Goal: Task Accomplishment & Management: Use online tool/utility

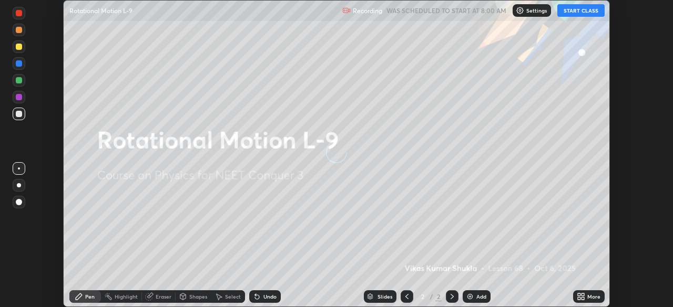
scroll to position [307, 672]
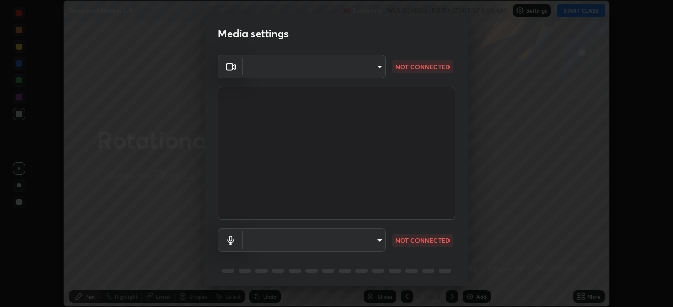
type input "cb8c6b6b4a50c5c6d626de20ccb3fd73f31987ea2ecc1878d3d31a5f1bf4ae53"
type input "default"
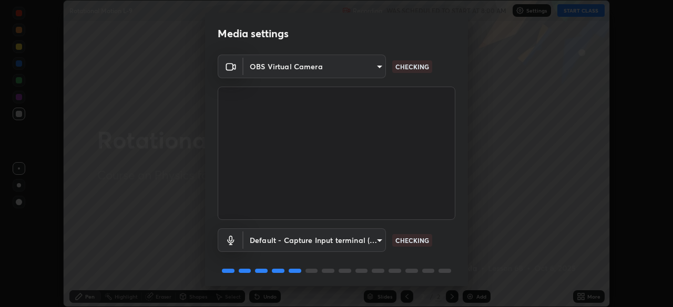
scroll to position [37, 0]
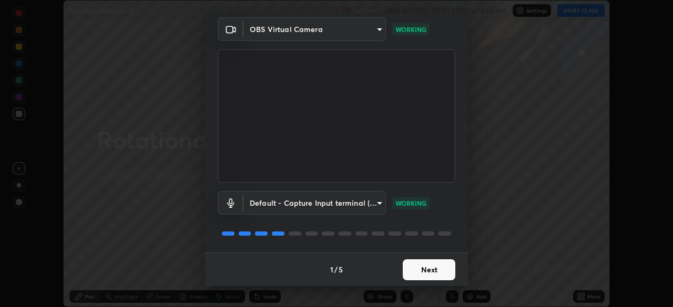
click at [419, 266] on button "Next" at bounding box center [429, 270] width 53 height 21
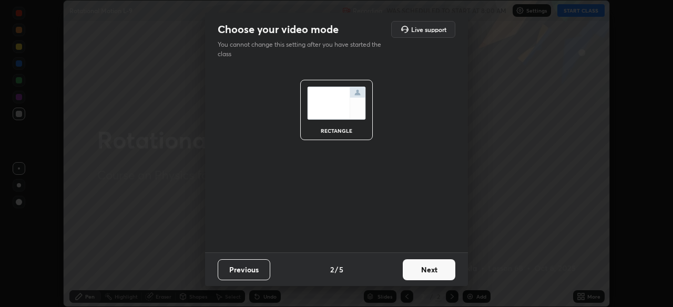
scroll to position [0, 0]
click at [431, 274] on button "Next" at bounding box center [429, 270] width 53 height 21
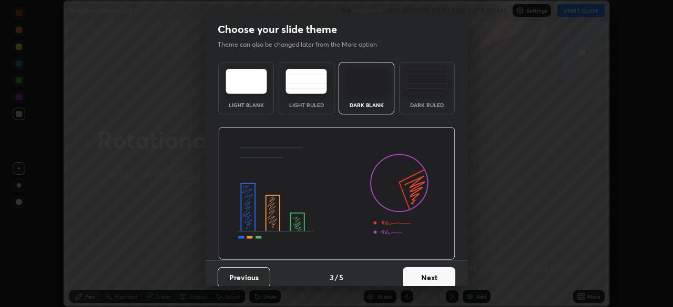
click at [443, 277] on button "Next" at bounding box center [429, 278] width 53 height 21
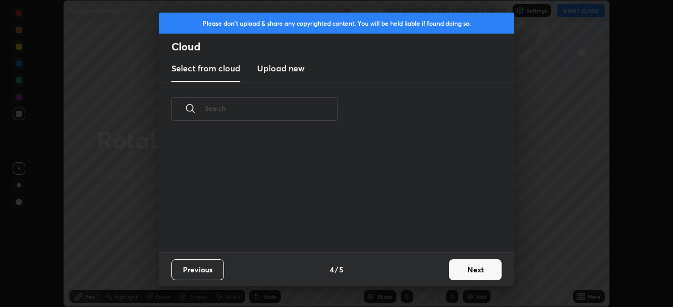
click at [464, 273] on button "Next" at bounding box center [475, 270] width 53 height 21
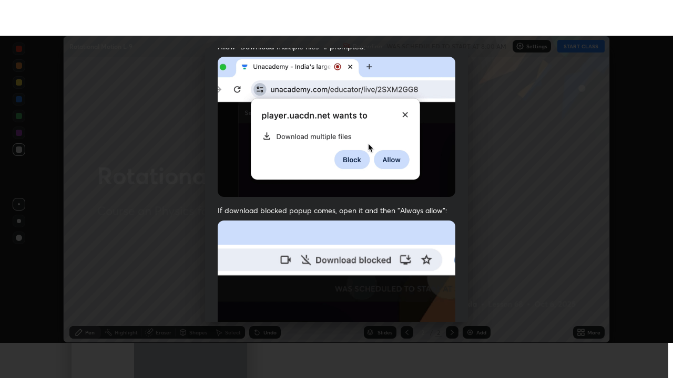
scroll to position [252, 0]
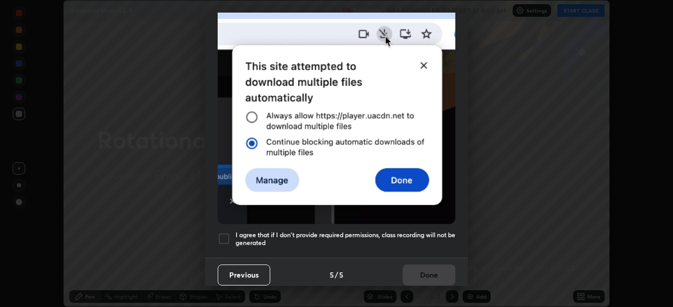
click at [226, 234] on div at bounding box center [224, 239] width 13 height 13
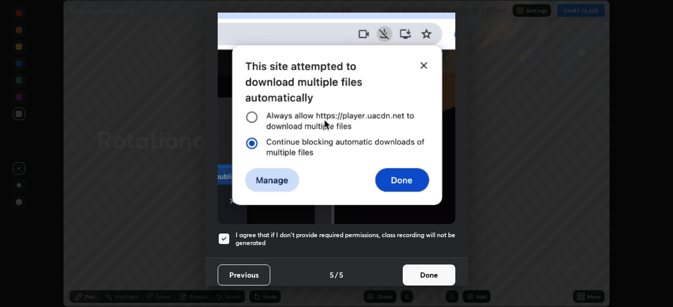
click at [428, 279] on button "Done" at bounding box center [429, 275] width 53 height 21
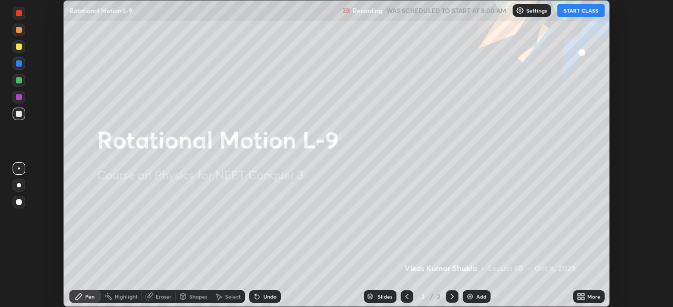
click at [588, 12] on button "START CLASS" at bounding box center [580, 10] width 47 height 13
click at [582, 296] on icon at bounding box center [582, 295] width 3 height 3
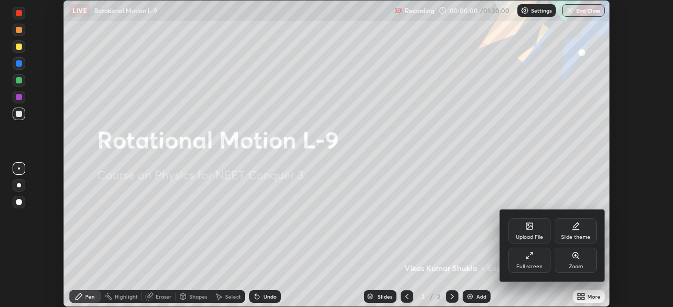
click at [530, 266] on div "Full screen" at bounding box center [529, 266] width 26 height 5
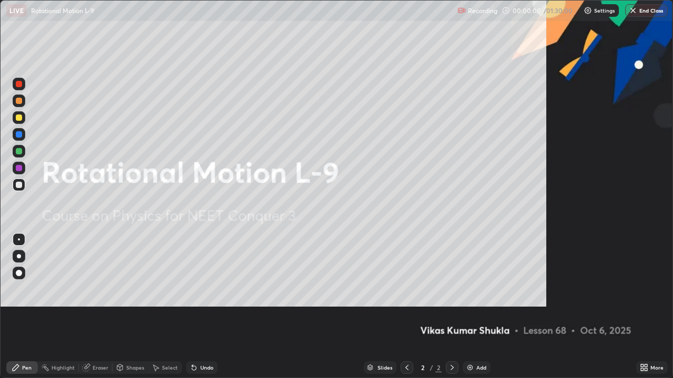
scroll to position [378, 673]
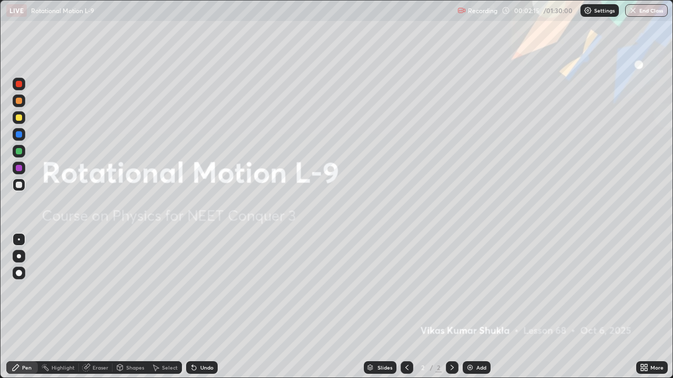
click at [482, 307] on div "Add" at bounding box center [477, 368] width 28 height 13
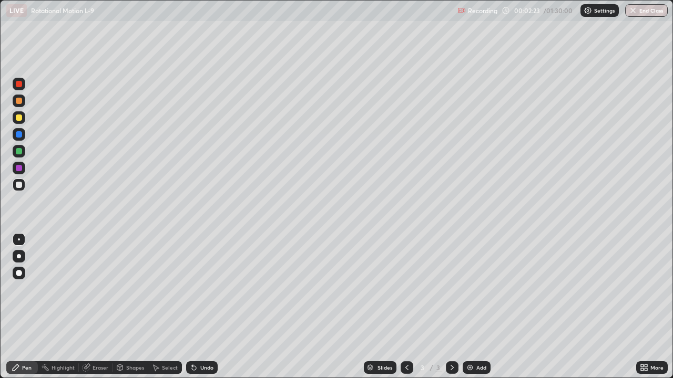
click at [20, 119] on div at bounding box center [19, 118] width 6 height 6
click at [137, 307] on div "Shapes" at bounding box center [130, 368] width 36 height 13
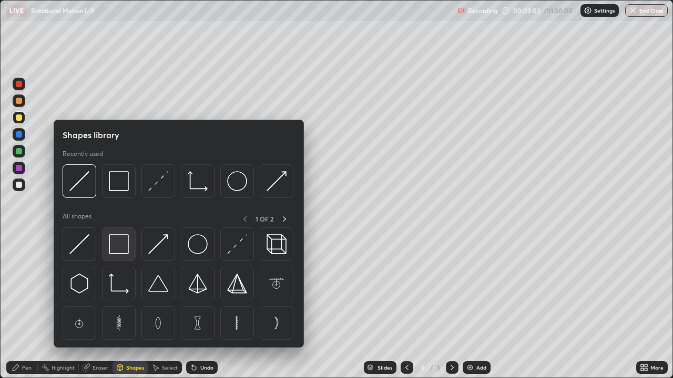
click at [121, 250] on img at bounding box center [119, 244] width 20 height 20
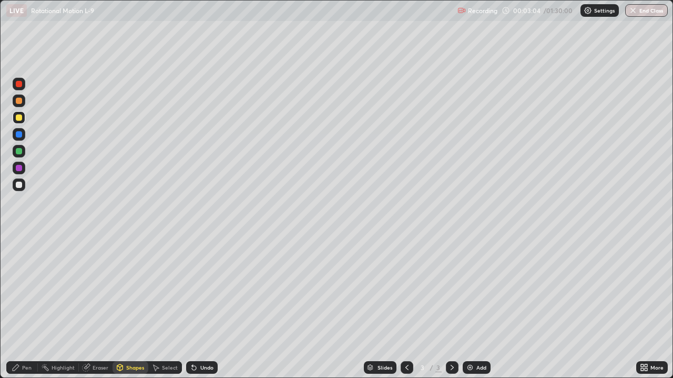
click at [18, 151] on div at bounding box center [19, 151] width 6 height 6
click at [135, 307] on div "Shapes" at bounding box center [135, 367] width 18 height 5
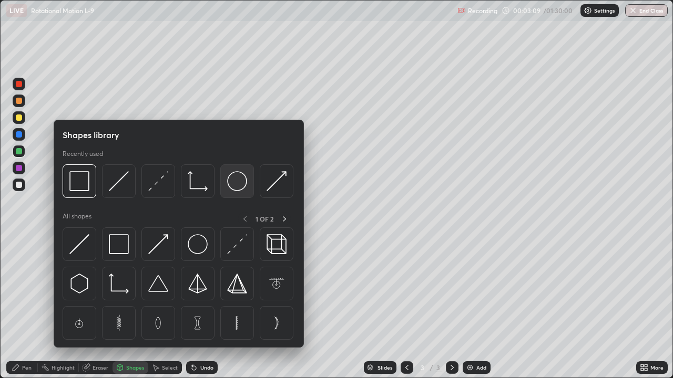
click at [230, 186] on img at bounding box center [237, 181] width 20 height 20
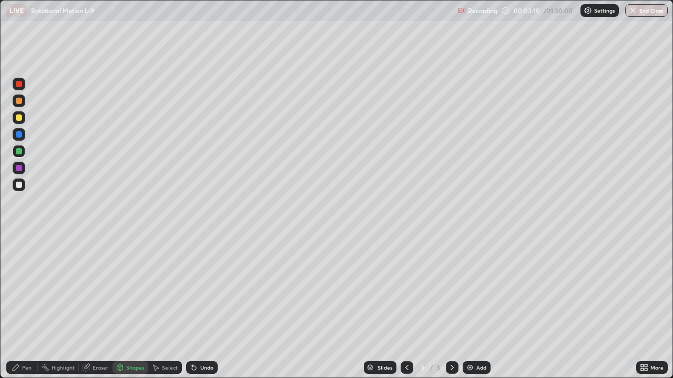
click at [18, 187] on div at bounding box center [19, 185] width 6 height 6
click at [170, 307] on div "Select" at bounding box center [170, 367] width 16 height 5
click at [138, 307] on div "Shapes" at bounding box center [135, 367] width 18 height 5
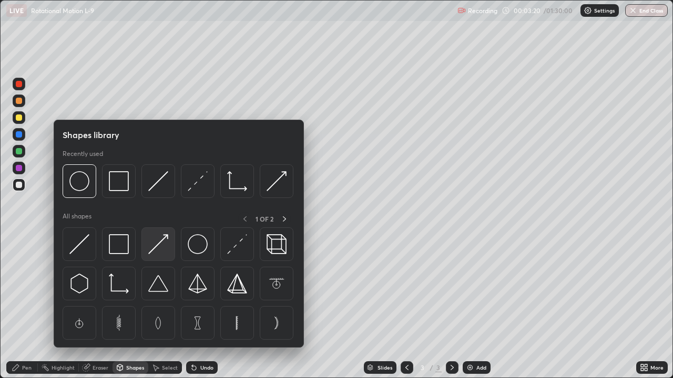
click at [161, 243] on img at bounding box center [158, 244] width 20 height 20
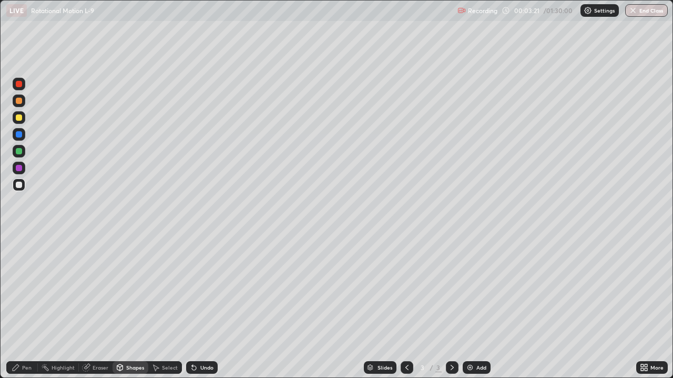
click at [19, 117] on div at bounding box center [19, 118] width 6 height 6
click at [18, 87] on div at bounding box center [19, 84] width 6 height 6
click at [138, 307] on div "Shapes" at bounding box center [135, 367] width 18 height 5
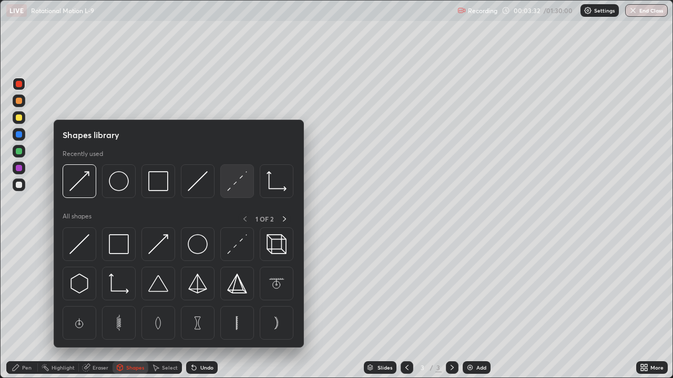
click at [232, 187] on img at bounding box center [237, 181] width 20 height 20
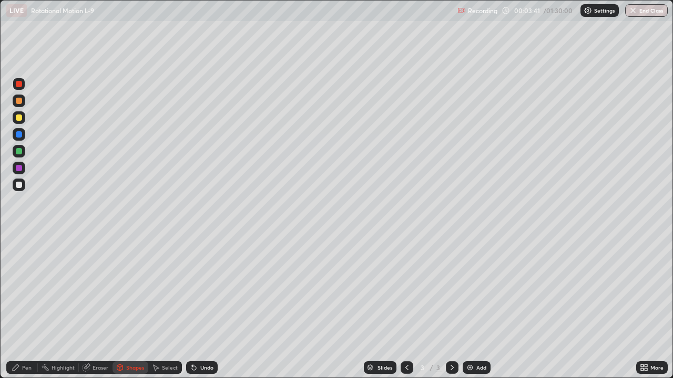
click at [25, 307] on div "Pen" at bounding box center [22, 368] width 32 height 13
click at [19, 184] on div at bounding box center [19, 185] width 6 height 6
click at [167, 307] on div "Select" at bounding box center [170, 367] width 16 height 5
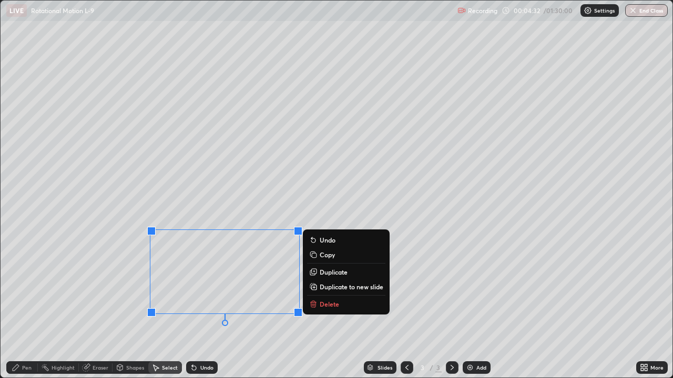
click at [323, 306] on p "Delete" at bounding box center [329, 304] width 19 height 8
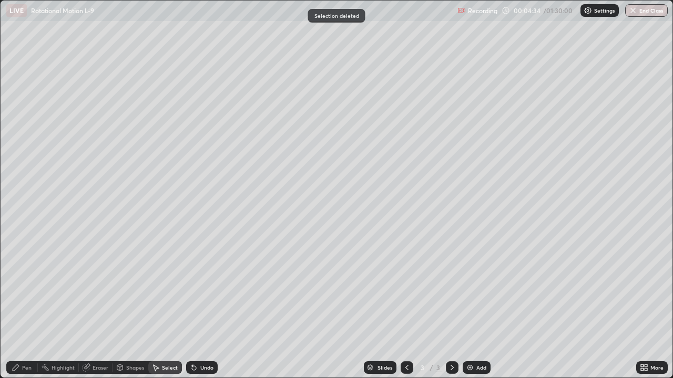
click at [203, 307] on div "Undo" at bounding box center [202, 368] width 32 height 13
click at [202, 307] on div "Undo" at bounding box center [206, 367] width 13 height 5
click at [201, 307] on div "Undo" at bounding box center [206, 367] width 13 height 5
click at [200, 307] on div "Undo" at bounding box center [206, 367] width 13 height 5
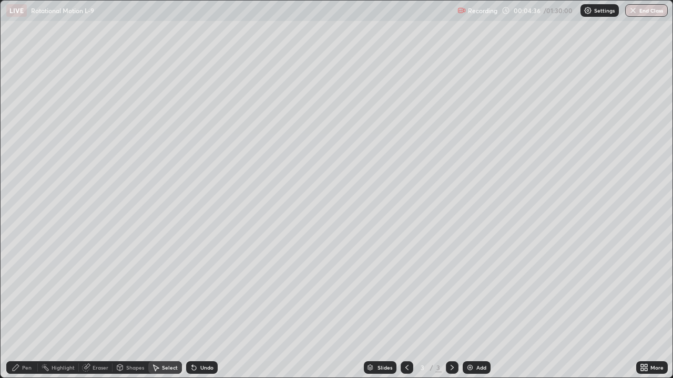
click at [200, 307] on div "Undo" at bounding box center [206, 367] width 13 height 5
click at [201, 307] on div "Undo" at bounding box center [206, 367] width 13 height 5
click at [202, 307] on div "Undo" at bounding box center [206, 367] width 13 height 5
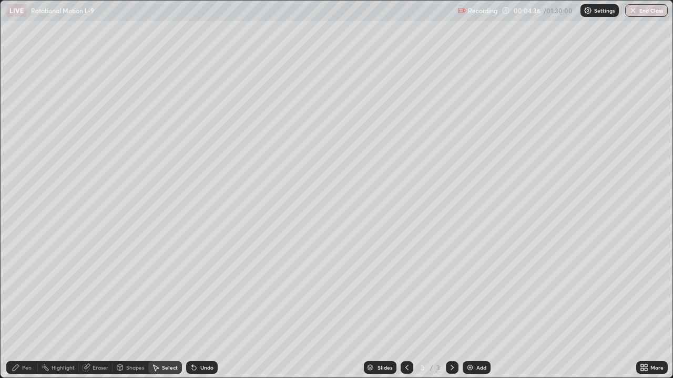
click at [202, 307] on div "Undo" at bounding box center [206, 367] width 13 height 5
click at [203, 307] on div "Undo" at bounding box center [206, 367] width 13 height 5
click at [204, 307] on div "Undo" at bounding box center [206, 367] width 13 height 5
click at [205, 307] on div "Undo" at bounding box center [206, 367] width 13 height 5
click at [206, 307] on div "Undo" at bounding box center [206, 367] width 13 height 5
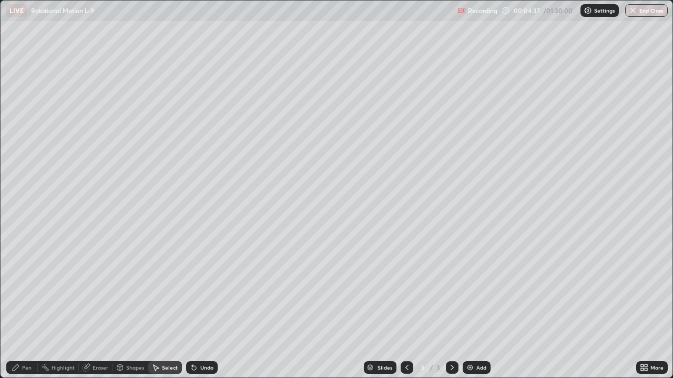
click at [205, 307] on div "Undo" at bounding box center [206, 367] width 13 height 5
click at [206, 307] on div "Undo" at bounding box center [206, 367] width 13 height 5
click at [207, 307] on div "Undo" at bounding box center [206, 367] width 13 height 5
click at [206, 307] on div "Undo" at bounding box center [206, 367] width 13 height 5
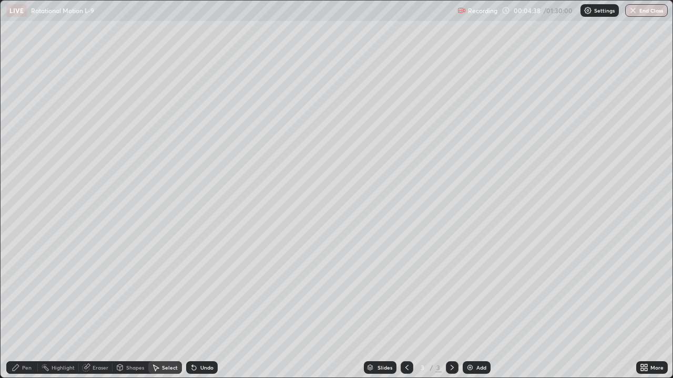
click at [203, 307] on div "Undo" at bounding box center [206, 367] width 13 height 5
click at [201, 307] on div "Undo" at bounding box center [206, 367] width 13 height 5
click at [203, 307] on div "Undo" at bounding box center [202, 368] width 32 height 13
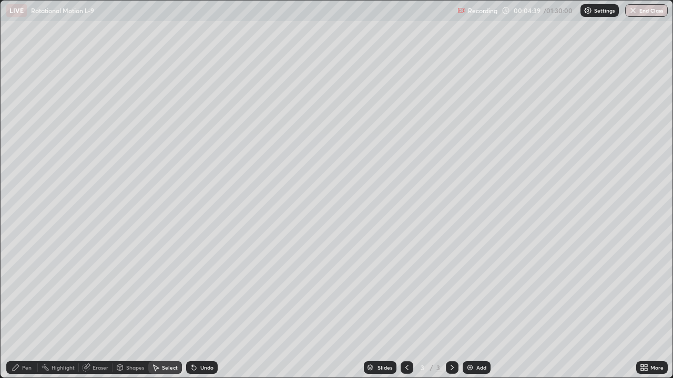
click at [204, 307] on div "Undo" at bounding box center [206, 367] width 13 height 5
click at [203, 307] on div "Undo" at bounding box center [206, 367] width 13 height 5
click at [202, 307] on div "Undo" at bounding box center [202, 368] width 32 height 13
click at [200, 307] on div "Undo" at bounding box center [202, 368] width 32 height 13
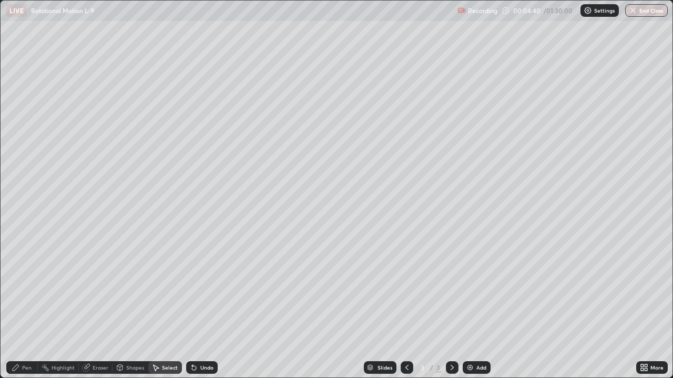
click at [199, 307] on div "Undo" at bounding box center [202, 368] width 32 height 13
click at [200, 307] on div "Undo" at bounding box center [202, 368] width 32 height 13
click at [198, 307] on div "Undo" at bounding box center [202, 368] width 32 height 13
click at [200, 307] on div "Undo" at bounding box center [202, 368] width 32 height 13
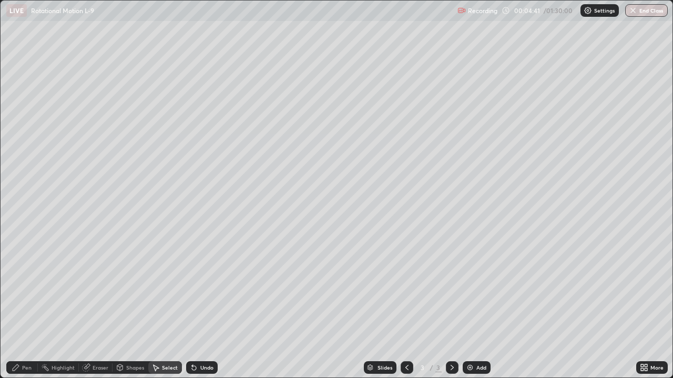
click at [201, 307] on div "Undo" at bounding box center [202, 368] width 32 height 13
click at [203, 307] on div "Undo" at bounding box center [202, 368] width 32 height 13
click at [204, 307] on div "Undo" at bounding box center [202, 368] width 32 height 13
click at [202, 307] on div "Undo" at bounding box center [202, 368] width 32 height 13
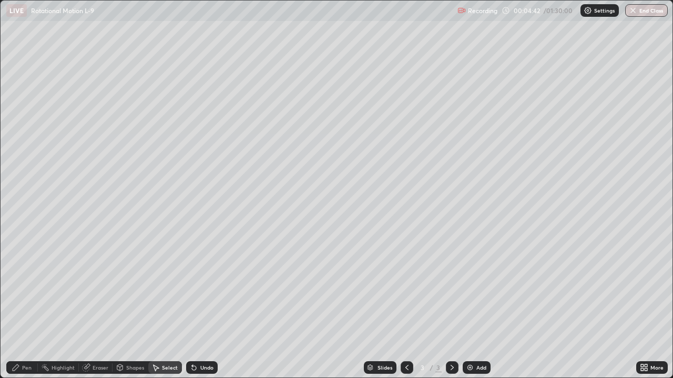
click at [203, 307] on div "Undo" at bounding box center [202, 368] width 32 height 13
click at [204, 307] on div "Undo" at bounding box center [202, 368] width 32 height 13
click at [203, 307] on div "Undo" at bounding box center [202, 368] width 32 height 13
click at [202, 307] on div "Undo" at bounding box center [202, 368] width 32 height 13
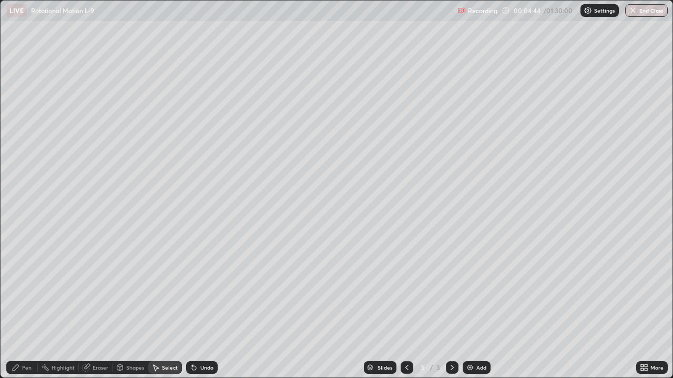
click at [201, 307] on div "Undo" at bounding box center [202, 368] width 32 height 13
click at [201, 307] on div "Undo" at bounding box center [206, 367] width 13 height 5
click at [200, 307] on div "Undo" at bounding box center [206, 367] width 13 height 5
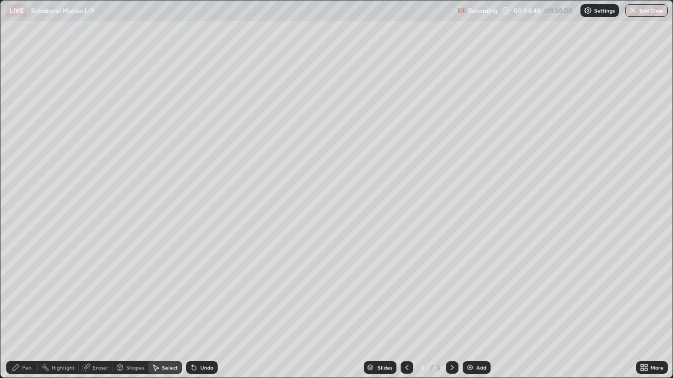
click at [201, 307] on div "Undo" at bounding box center [202, 368] width 32 height 13
click at [131, 307] on div "Shapes" at bounding box center [135, 367] width 18 height 5
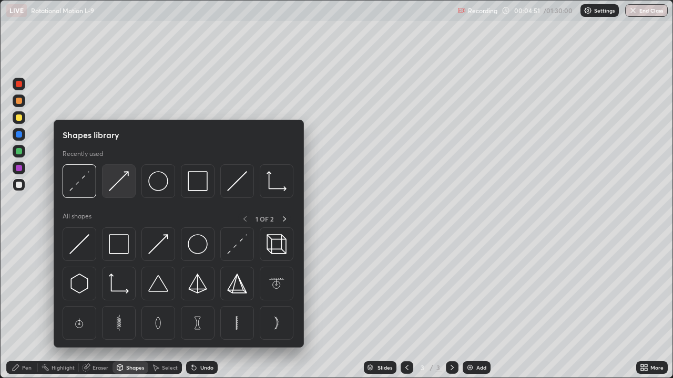
click at [113, 187] on img at bounding box center [119, 181] width 20 height 20
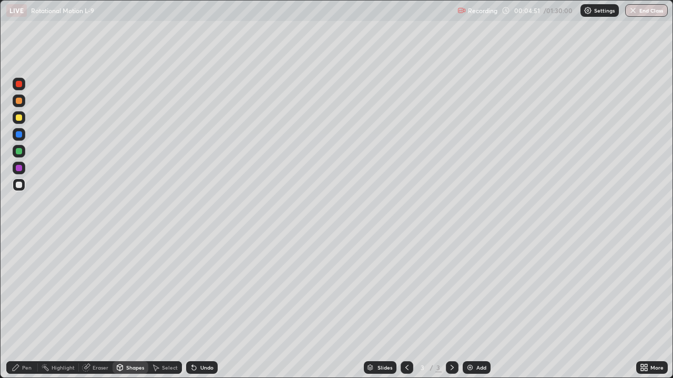
click at [20, 169] on div at bounding box center [19, 168] width 6 height 6
click at [24, 307] on div "Pen" at bounding box center [26, 367] width 9 height 5
click at [19, 102] on div at bounding box center [19, 101] width 6 height 6
click at [19, 118] on div at bounding box center [19, 118] width 6 height 6
click at [20, 101] on div at bounding box center [19, 101] width 6 height 6
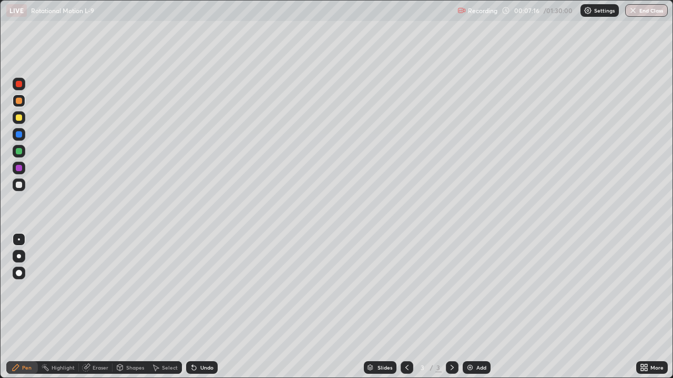
click at [19, 151] on div at bounding box center [19, 151] width 6 height 6
click at [18, 186] on div at bounding box center [19, 185] width 6 height 6
click at [207, 307] on div "Undo" at bounding box center [206, 367] width 13 height 5
click at [19, 84] on div at bounding box center [19, 84] width 6 height 6
click at [19, 101] on div at bounding box center [19, 101] width 6 height 6
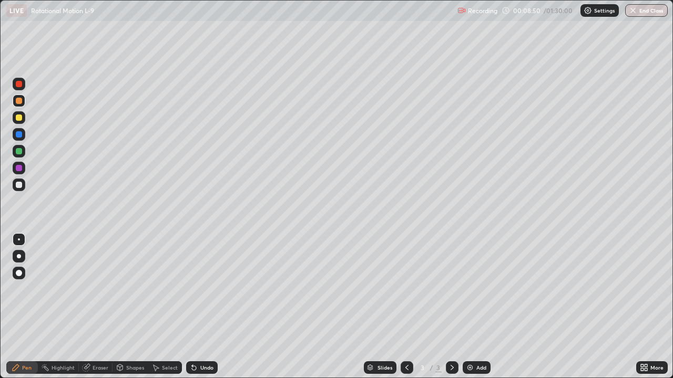
click at [197, 307] on div "Undo" at bounding box center [202, 368] width 32 height 13
click at [196, 307] on icon at bounding box center [194, 368] width 8 height 8
click at [198, 307] on div "Undo" at bounding box center [202, 368] width 32 height 13
click at [20, 183] on div at bounding box center [19, 185] width 6 height 6
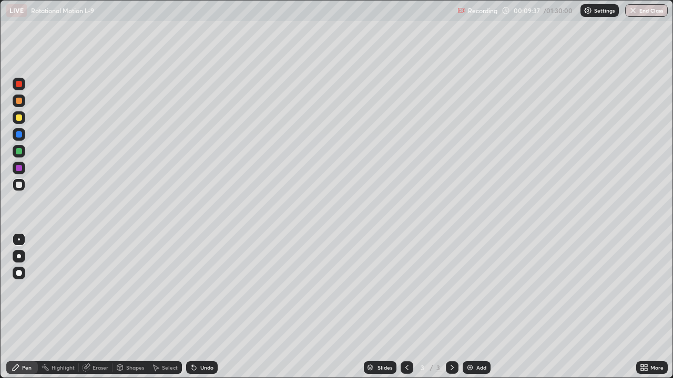
click at [212, 307] on div "Undo" at bounding box center [206, 367] width 13 height 5
click at [133, 307] on div "Shapes" at bounding box center [135, 367] width 18 height 5
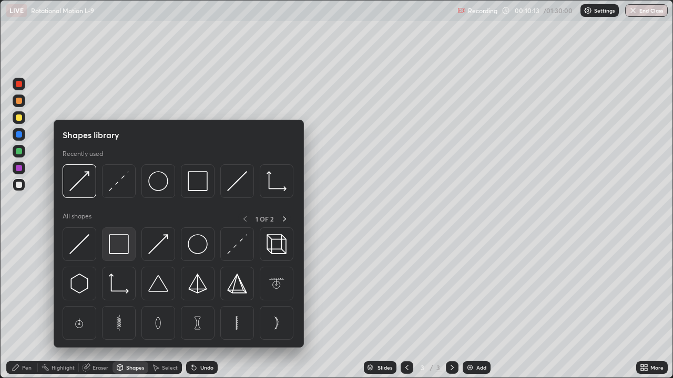
click at [127, 254] on img at bounding box center [119, 244] width 20 height 20
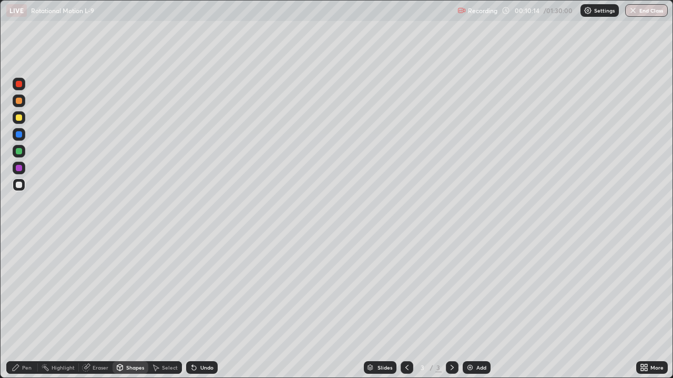
click at [20, 101] on div at bounding box center [19, 101] width 6 height 6
click at [24, 307] on div "Pen" at bounding box center [26, 367] width 9 height 5
click at [483, 307] on div "Add" at bounding box center [477, 368] width 28 height 13
click at [407, 307] on icon at bounding box center [406, 367] width 3 height 5
click at [168, 307] on div "Select" at bounding box center [170, 367] width 16 height 5
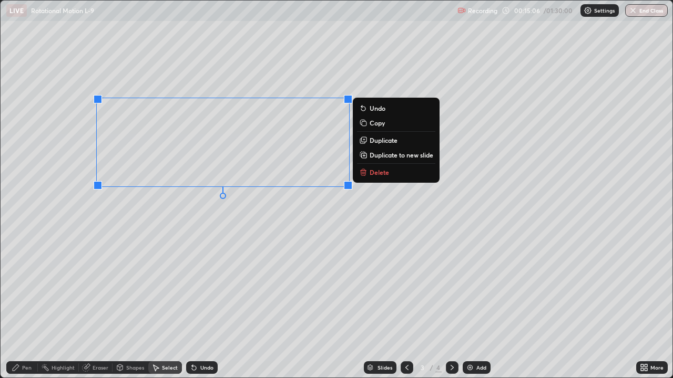
click at [382, 158] on p "Duplicate to new slide" at bounding box center [402, 155] width 64 height 8
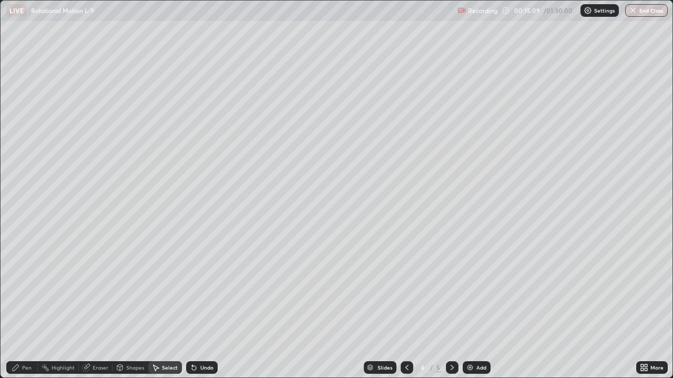
click at [21, 307] on div "Pen" at bounding box center [22, 368] width 32 height 13
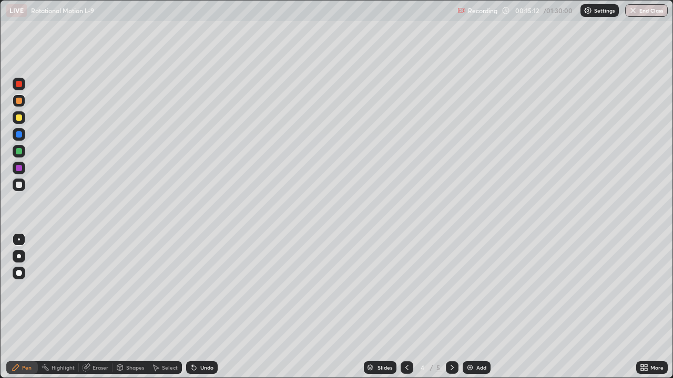
click at [19, 86] on div at bounding box center [19, 84] width 6 height 6
click at [19, 117] on div at bounding box center [19, 118] width 6 height 6
click at [20, 150] on div at bounding box center [19, 151] width 6 height 6
click at [171, 307] on div "Select" at bounding box center [170, 367] width 16 height 5
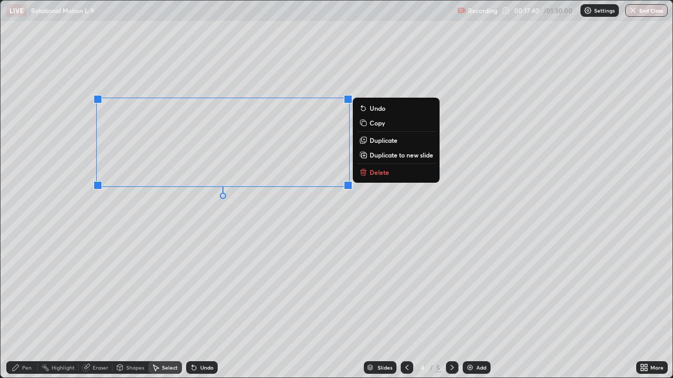
click at [383, 141] on p "Duplicate" at bounding box center [384, 140] width 28 height 8
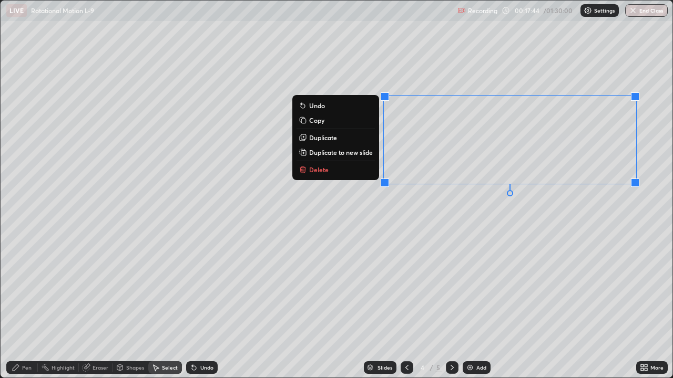
click at [426, 265] on div "0 ° Undo Copy Duplicate Duplicate to new slide Delete" at bounding box center [337, 189] width 672 height 377
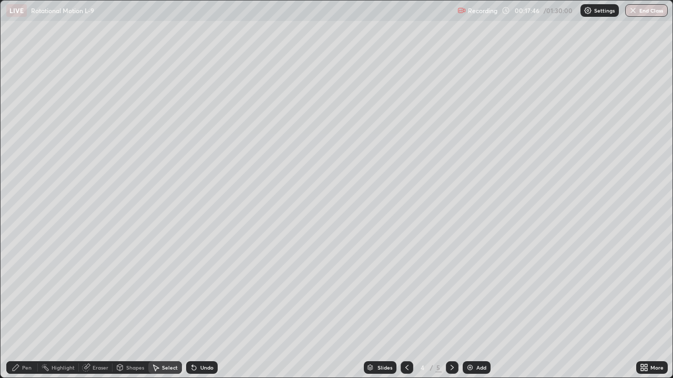
click at [28, 307] on div "Pen" at bounding box center [26, 367] width 9 height 5
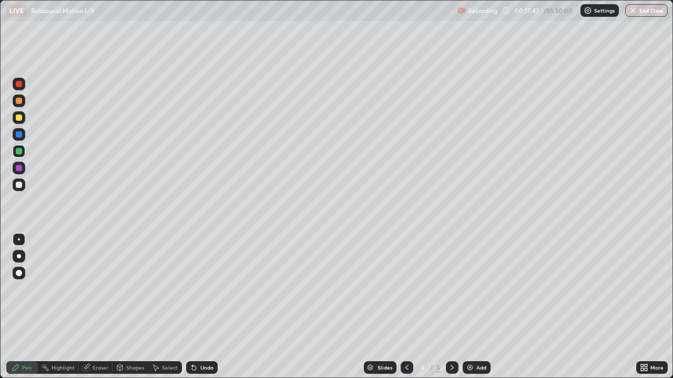
click at [21, 184] on div at bounding box center [19, 185] width 6 height 6
click at [20, 118] on div at bounding box center [19, 118] width 6 height 6
click at [172, 307] on div "Select" at bounding box center [170, 367] width 16 height 5
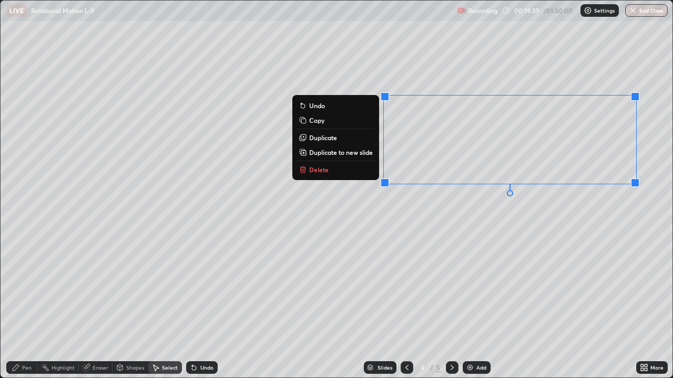
click at [357, 152] on p "Duplicate to new slide" at bounding box center [341, 152] width 64 height 8
click at [327, 138] on p "Duplicate" at bounding box center [323, 138] width 28 height 8
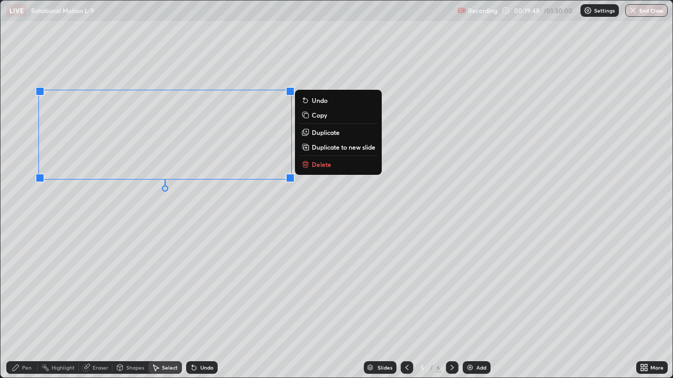
click at [93, 238] on div "0 ° Undo Copy Duplicate Duplicate to new slide Delete" at bounding box center [337, 189] width 672 height 377
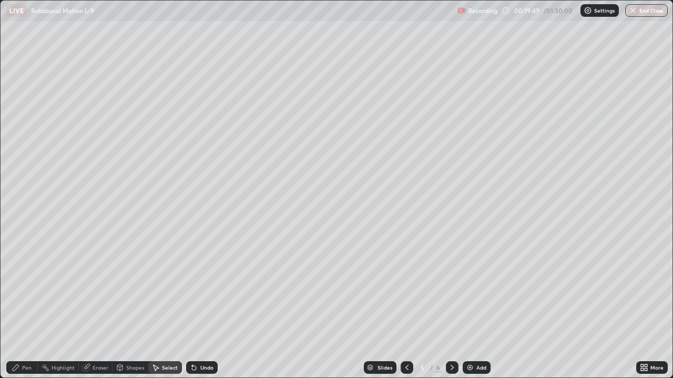
click at [23, 307] on div "Pen" at bounding box center [22, 368] width 32 height 13
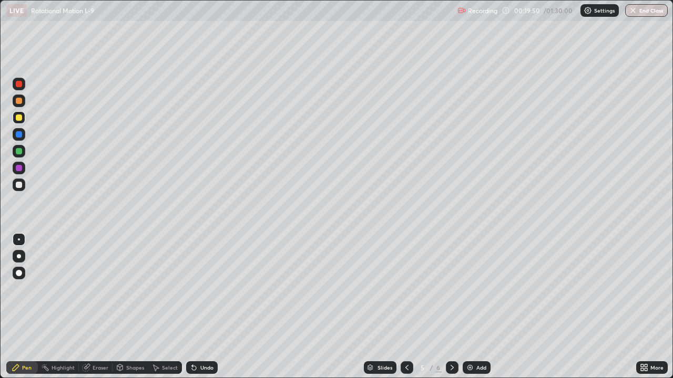
click at [19, 166] on div at bounding box center [19, 168] width 6 height 6
click at [411, 307] on div at bounding box center [407, 368] width 13 height 13
click at [451, 307] on icon at bounding box center [452, 368] width 8 height 8
click at [17, 186] on div at bounding box center [19, 185] width 6 height 6
click at [200, 307] on div "Undo" at bounding box center [206, 367] width 13 height 5
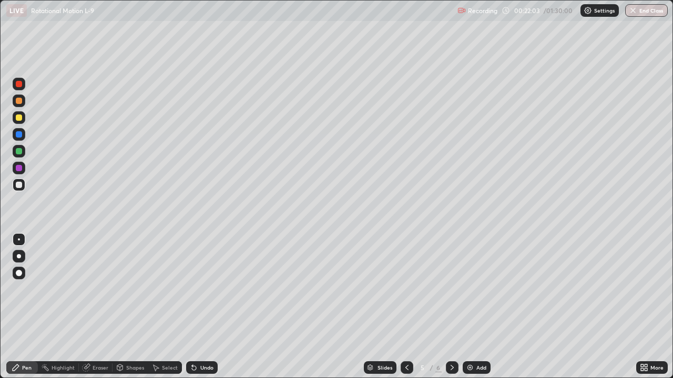
click at [198, 307] on div "Undo" at bounding box center [202, 368] width 32 height 13
click at [200, 307] on div "Undo" at bounding box center [206, 367] width 13 height 5
click at [201, 307] on div "Undo" at bounding box center [206, 367] width 13 height 5
click at [200, 307] on div "Undo" at bounding box center [202, 368] width 32 height 13
click at [201, 307] on div "Undo" at bounding box center [202, 368] width 32 height 13
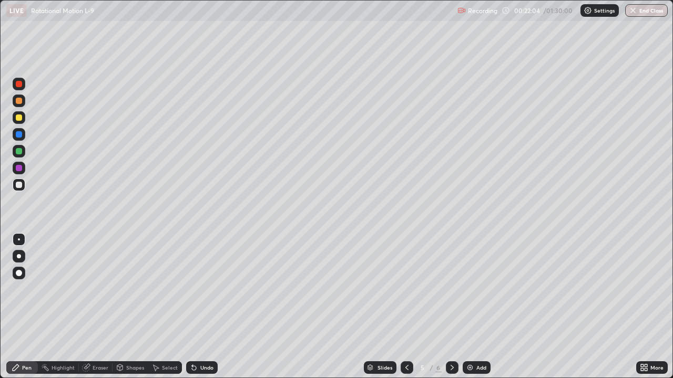
click at [204, 307] on div "Undo" at bounding box center [206, 367] width 13 height 5
click at [169, 307] on div "Select" at bounding box center [170, 367] width 16 height 5
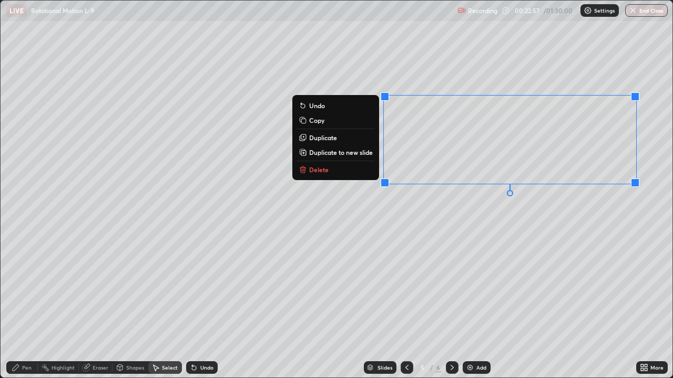
click at [343, 151] on p "Duplicate to new slide" at bounding box center [341, 152] width 64 height 8
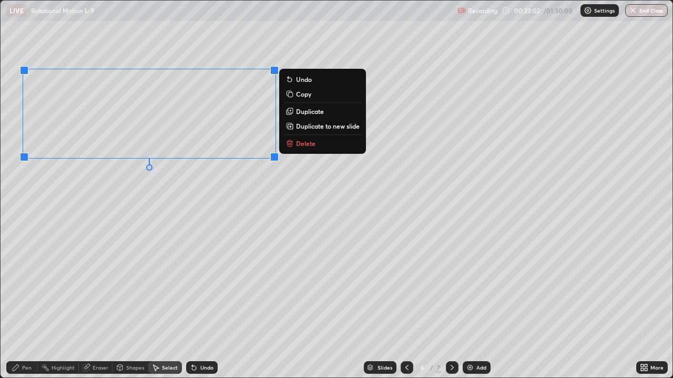
click at [233, 230] on div "0 ° Undo Copy Duplicate Duplicate to new slide Delete" at bounding box center [337, 189] width 672 height 377
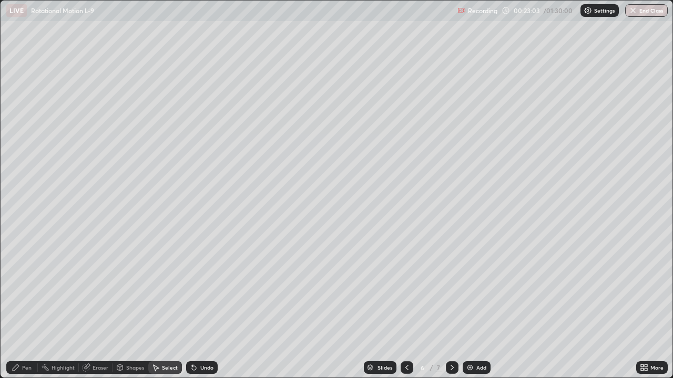
click at [405, 307] on icon at bounding box center [407, 368] width 8 height 8
click at [25, 307] on div "Pen" at bounding box center [22, 368] width 32 height 13
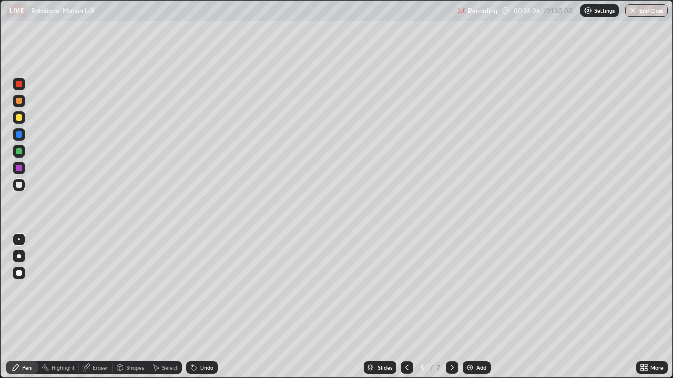
click at [18, 169] on div at bounding box center [19, 168] width 6 height 6
click at [19, 85] on div at bounding box center [19, 84] width 6 height 6
click at [17, 186] on div at bounding box center [19, 185] width 6 height 6
click at [456, 307] on div at bounding box center [452, 368] width 13 height 13
click at [99, 307] on div "Eraser" at bounding box center [101, 367] width 16 height 5
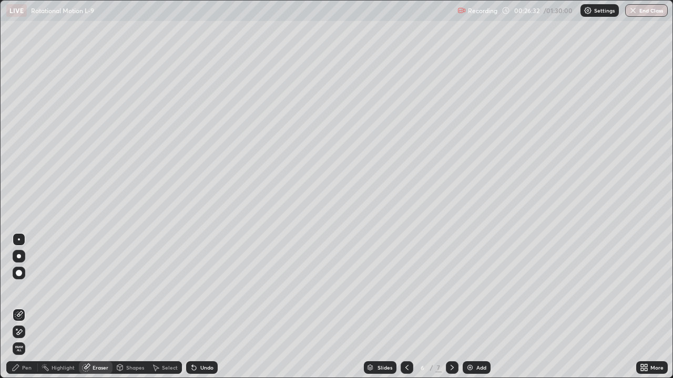
click at [25, 307] on div "Pen" at bounding box center [22, 368] width 32 height 13
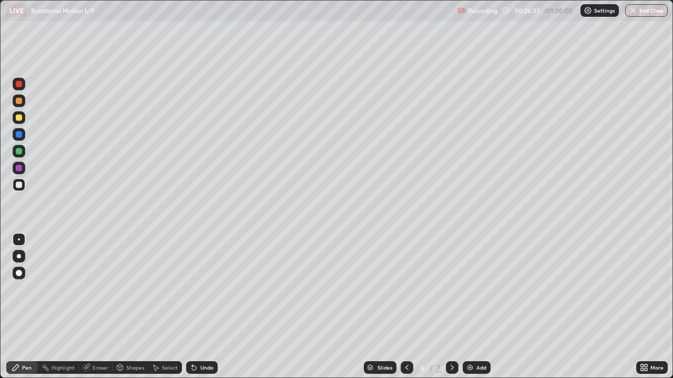
click at [21, 168] on div at bounding box center [19, 168] width 6 height 6
click at [137, 307] on div "Shapes" at bounding box center [135, 367] width 18 height 5
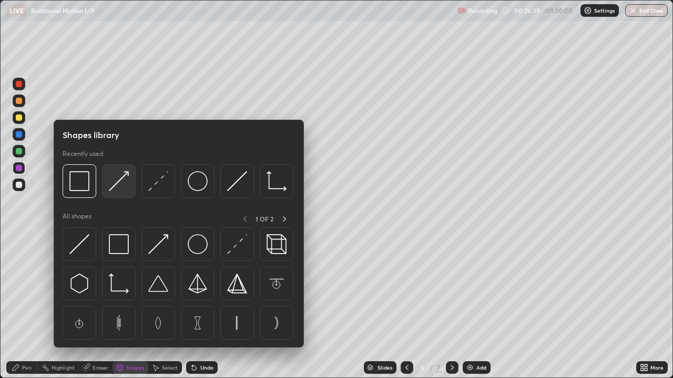
click at [117, 182] on img at bounding box center [119, 181] width 20 height 20
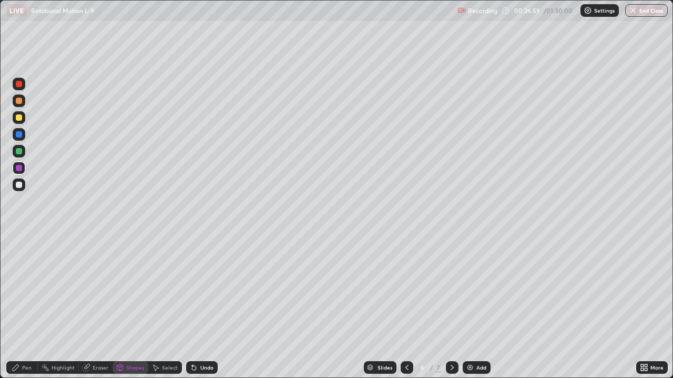
click at [22, 307] on div "Pen" at bounding box center [22, 368] width 32 height 13
click at [19, 186] on div at bounding box center [19, 185] width 6 height 6
click at [19, 118] on div at bounding box center [19, 118] width 6 height 6
click at [19, 168] on div at bounding box center [19, 168] width 6 height 6
click at [18, 101] on div at bounding box center [19, 101] width 6 height 6
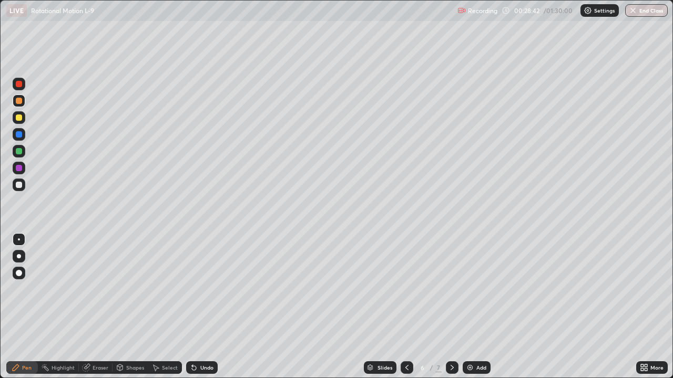
click at [23, 186] on div at bounding box center [19, 185] width 13 height 13
click at [18, 84] on div at bounding box center [19, 84] width 6 height 6
click at [20, 120] on div at bounding box center [19, 118] width 6 height 6
click at [20, 186] on div at bounding box center [19, 185] width 6 height 6
click at [19, 118] on div at bounding box center [19, 118] width 6 height 6
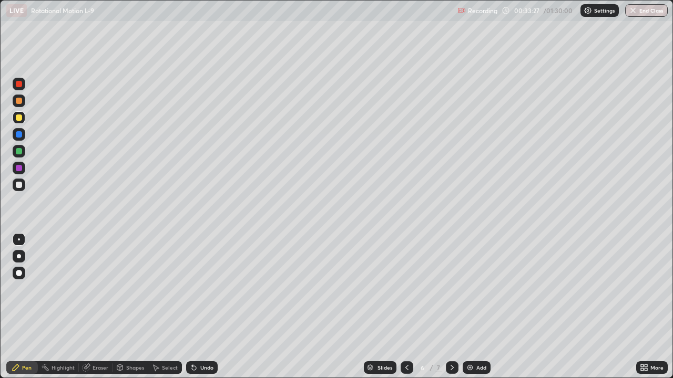
click at [167, 307] on div "Select" at bounding box center [170, 367] width 16 height 5
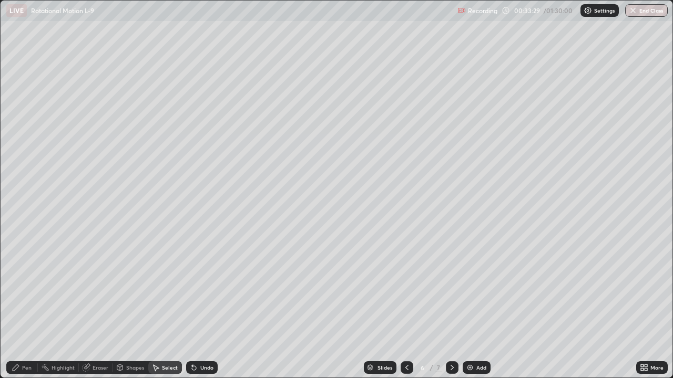
click at [165, 307] on div "Select" at bounding box center [170, 367] width 16 height 5
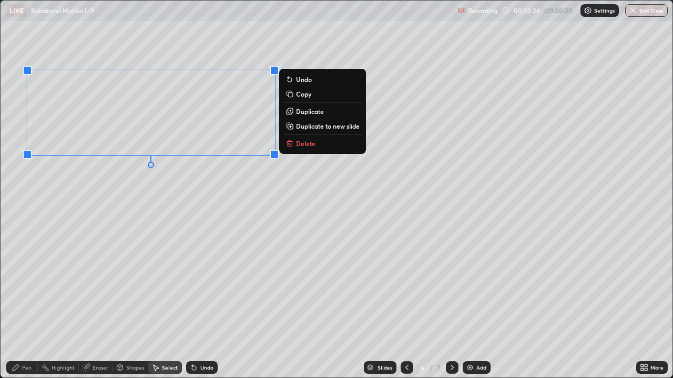
click at [313, 128] on p "Duplicate to new slide" at bounding box center [328, 126] width 64 height 8
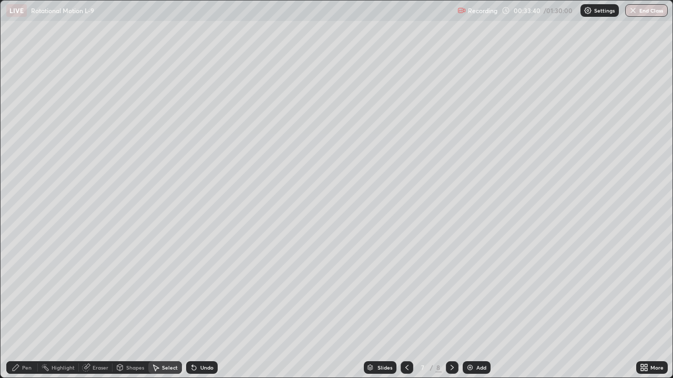
click at [26, 307] on div "Pen" at bounding box center [22, 368] width 32 height 13
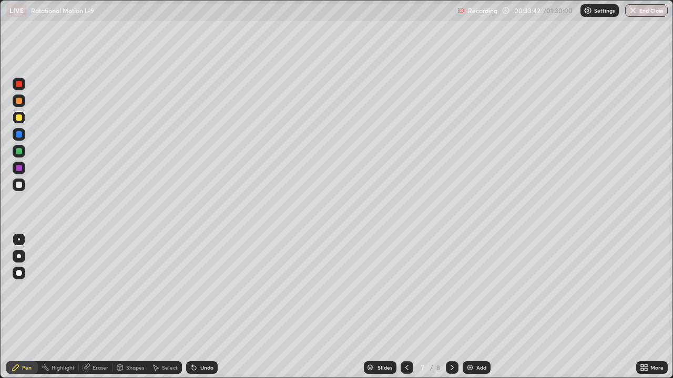
click at [20, 86] on div at bounding box center [19, 84] width 6 height 6
click at [136, 307] on div "Shapes" at bounding box center [135, 367] width 18 height 5
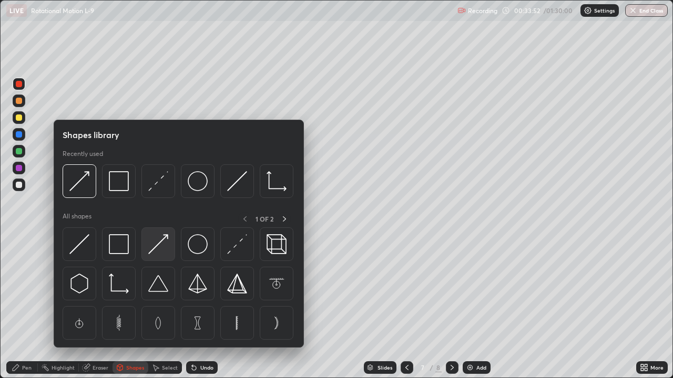
click at [158, 244] on img at bounding box center [158, 244] width 20 height 20
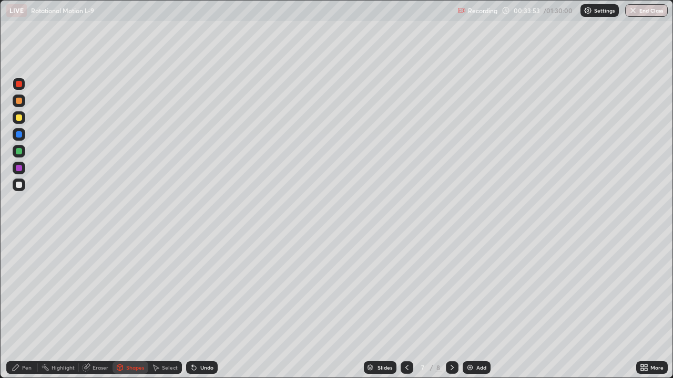
click at [21, 119] on div at bounding box center [19, 118] width 6 height 6
click at [28, 307] on div "Pen" at bounding box center [26, 367] width 9 height 5
click at [132, 307] on div "Shapes" at bounding box center [135, 367] width 18 height 5
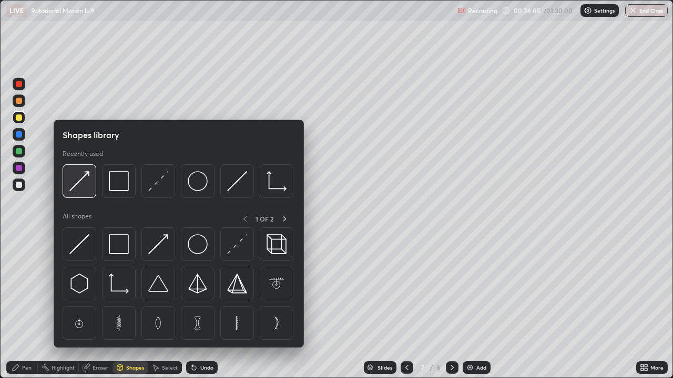
click at [83, 177] on img at bounding box center [79, 181] width 20 height 20
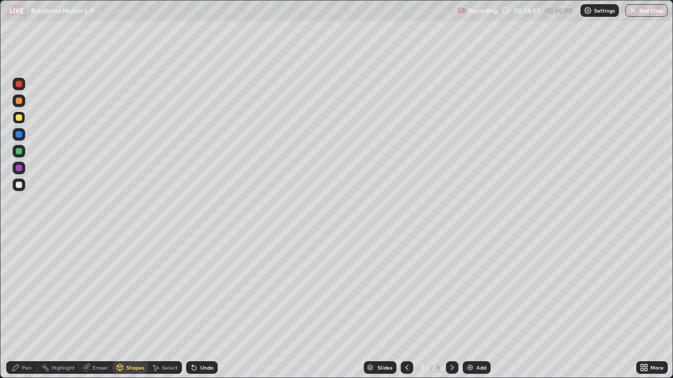
click at [20, 100] on div at bounding box center [19, 101] width 6 height 6
click at [20, 136] on div at bounding box center [19, 134] width 6 height 6
click at [26, 307] on div "Pen" at bounding box center [26, 367] width 9 height 5
click at [18, 187] on div at bounding box center [19, 185] width 6 height 6
click at [17, 118] on div at bounding box center [19, 118] width 6 height 6
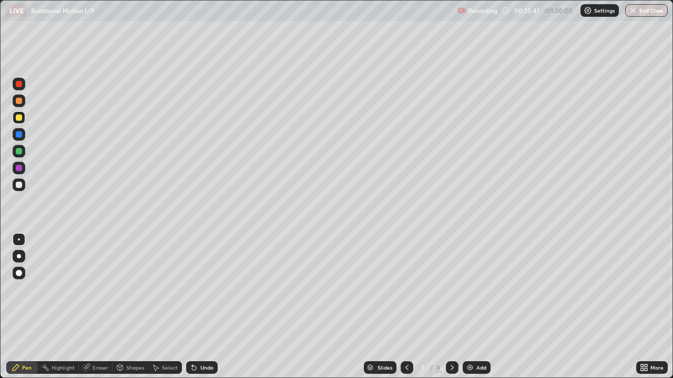
click at [20, 101] on div at bounding box center [19, 101] width 6 height 6
click at [212, 307] on div "Undo" at bounding box center [202, 368] width 32 height 13
click at [207, 307] on div "Undo" at bounding box center [206, 367] width 13 height 5
click at [202, 307] on div "Undo" at bounding box center [206, 367] width 13 height 5
click at [201, 307] on div "Undo" at bounding box center [206, 367] width 13 height 5
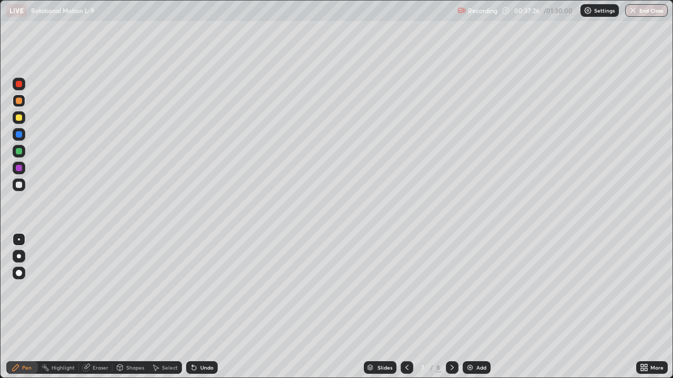
click at [200, 307] on div "Undo" at bounding box center [206, 367] width 13 height 5
click at [202, 307] on div "Undo" at bounding box center [206, 367] width 13 height 5
click at [203, 307] on div "Undo" at bounding box center [202, 368] width 32 height 13
click at [200, 307] on div "Undo" at bounding box center [202, 368] width 32 height 13
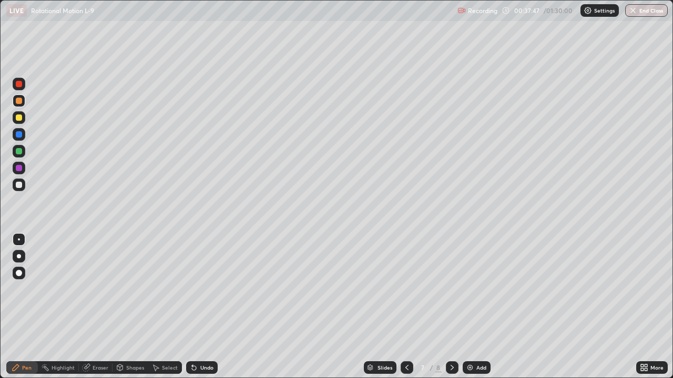
click at [200, 307] on div "Undo" at bounding box center [202, 368] width 32 height 13
click at [201, 307] on div "Undo" at bounding box center [202, 368] width 32 height 13
click at [200, 307] on div "Undo" at bounding box center [202, 368] width 32 height 13
click at [201, 307] on div "Undo" at bounding box center [202, 368] width 32 height 13
click at [20, 187] on div at bounding box center [19, 185] width 6 height 6
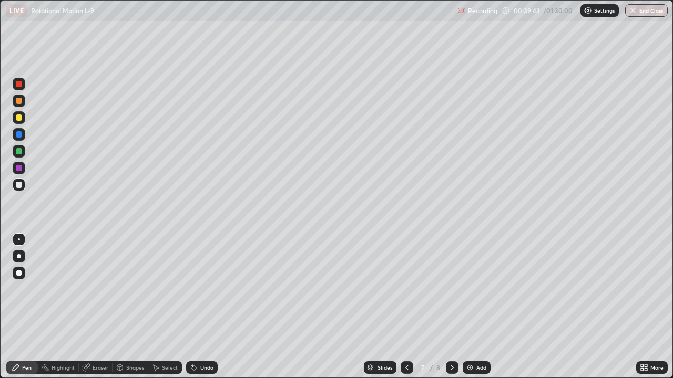
click at [167, 307] on div "Select" at bounding box center [170, 367] width 16 height 5
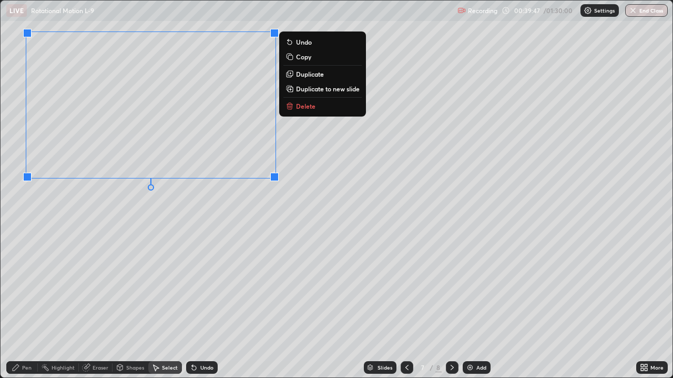
click at [332, 90] on p "Duplicate to new slide" at bounding box center [328, 89] width 64 height 8
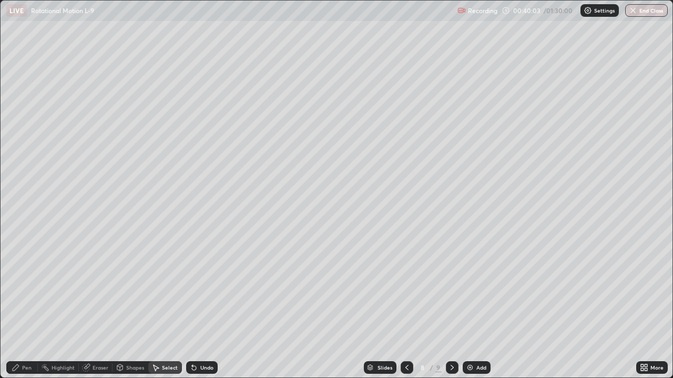
click at [21, 307] on div "Pen" at bounding box center [22, 368] width 32 height 13
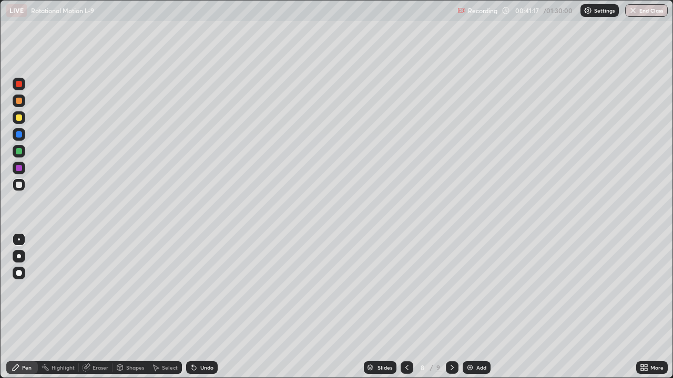
click at [406, 307] on icon at bounding box center [407, 368] width 8 height 8
click at [456, 307] on div at bounding box center [452, 368] width 13 height 13
click at [451, 307] on icon at bounding box center [452, 368] width 8 height 8
click at [17, 100] on div at bounding box center [19, 101] width 6 height 6
click at [138, 307] on div "Shapes" at bounding box center [135, 367] width 18 height 5
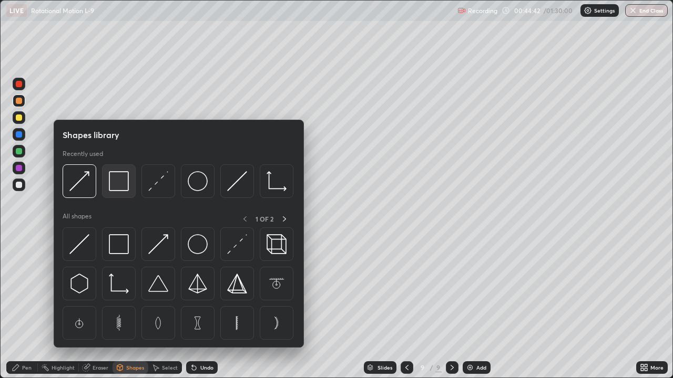
click at [123, 193] on div at bounding box center [119, 182] width 34 height 34
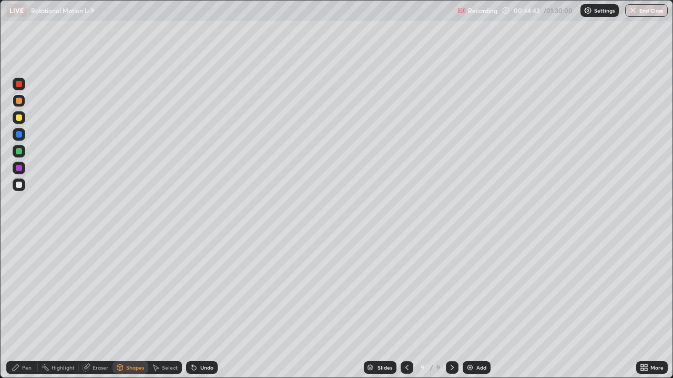
click at [19, 151] on div at bounding box center [19, 151] width 6 height 6
click at [131, 307] on div "Shapes" at bounding box center [135, 367] width 18 height 5
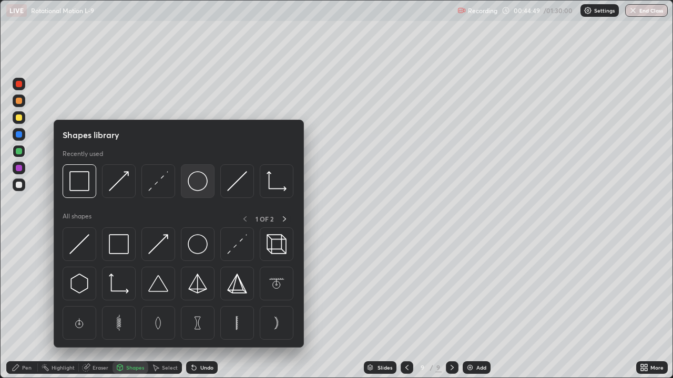
click at [197, 190] on img at bounding box center [198, 181] width 20 height 20
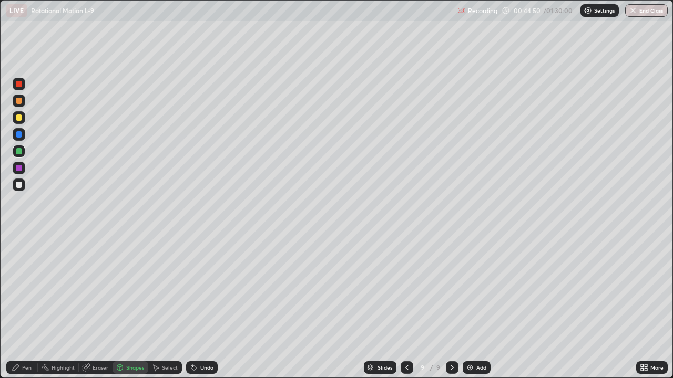
click at [17, 168] on div at bounding box center [19, 168] width 6 height 6
click at [128, 307] on div "Shapes" at bounding box center [135, 367] width 18 height 5
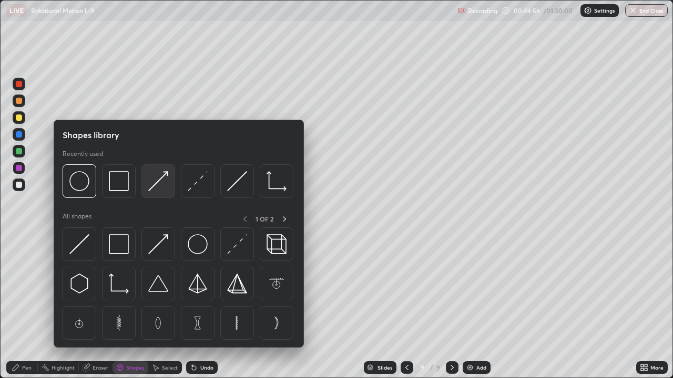
click at [155, 185] on img at bounding box center [158, 181] width 20 height 20
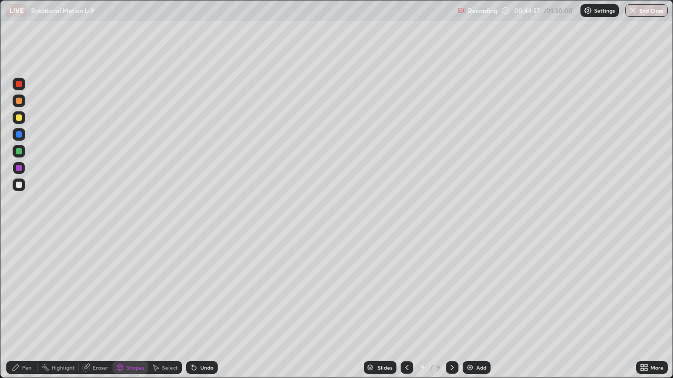
click at [18, 117] on div at bounding box center [19, 118] width 6 height 6
click at [132, 307] on div "Shapes" at bounding box center [135, 367] width 18 height 5
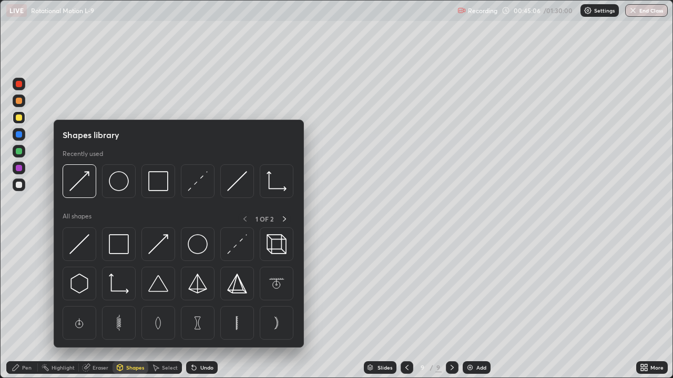
click at [171, 307] on div "Select" at bounding box center [165, 368] width 34 height 13
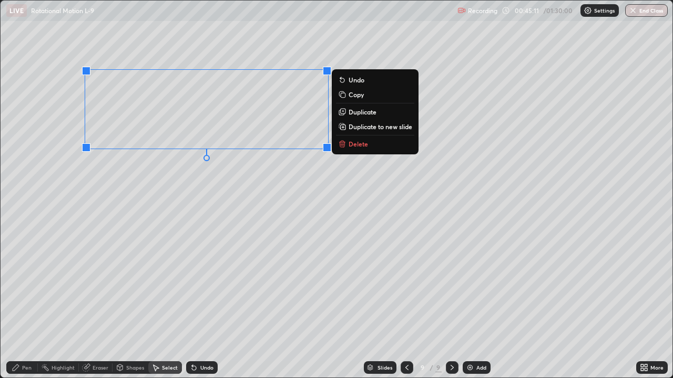
click at [364, 113] on p "Duplicate" at bounding box center [362, 112] width 28 height 8
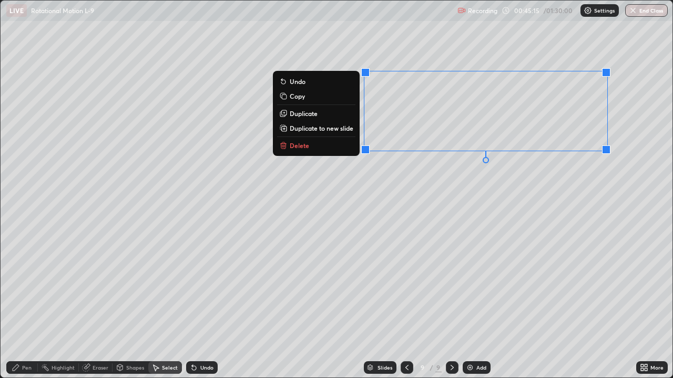
click at [430, 241] on div "0 ° Undo Copy Duplicate Duplicate to new slide Delete" at bounding box center [337, 189] width 672 height 377
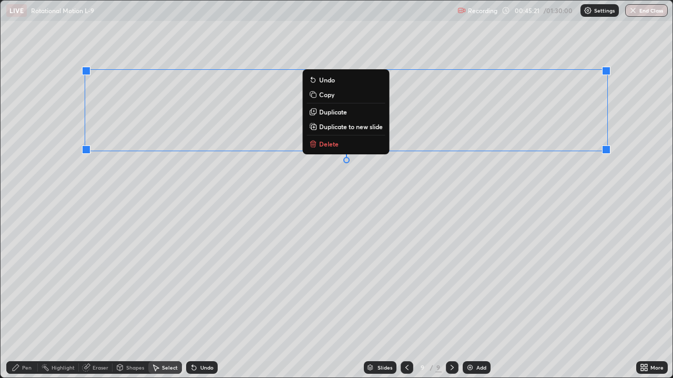
click at [364, 126] on p "Duplicate to new slide" at bounding box center [351, 126] width 64 height 8
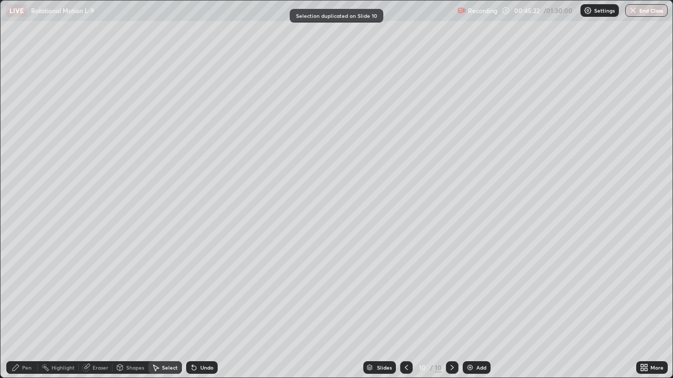
click at [405, 307] on icon at bounding box center [406, 368] width 8 height 8
click at [30, 307] on div "Pen" at bounding box center [26, 367] width 9 height 5
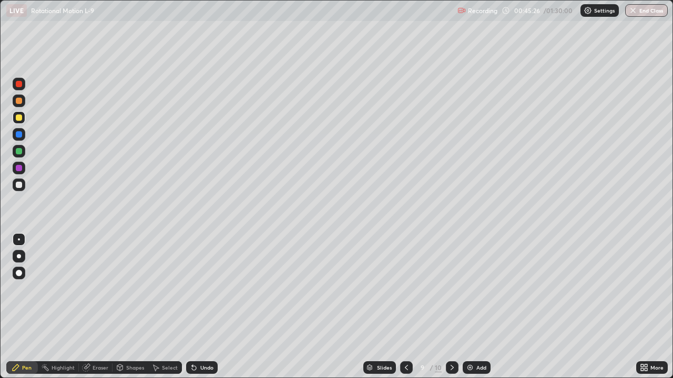
click at [23, 184] on div at bounding box center [19, 185] width 13 height 13
click at [20, 115] on div at bounding box center [19, 118] width 6 height 6
click at [20, 104] on div at bounding box center [19, 101] width 6 height 6
click at [98, 307] on div "Eraser" at bounding box center [101, 367] width 16 height 5
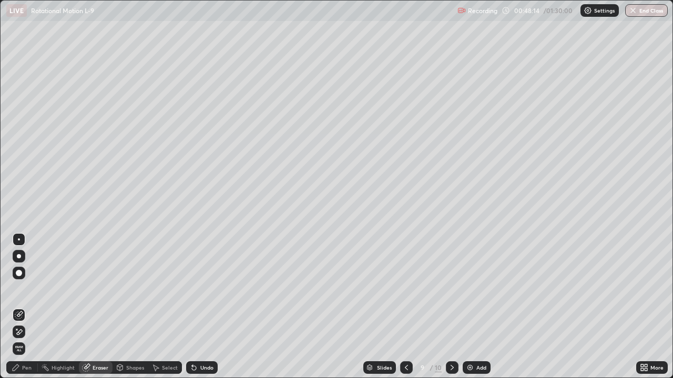
click at [27, 307] on div "Pen" at bounding box center [26, 367] width 9 height 5
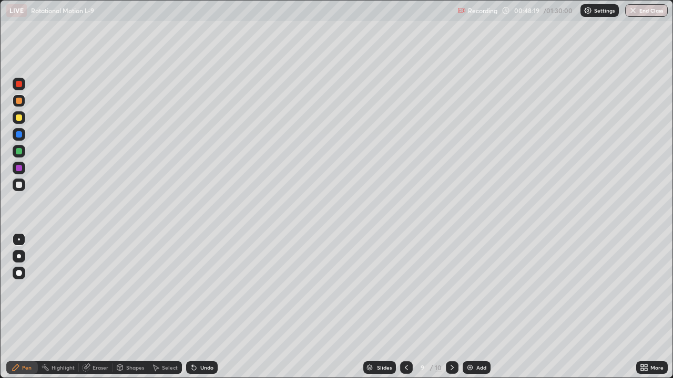
click at [378, 307] on div "Slides" at bounding box center [384, 367] width 15 height 5
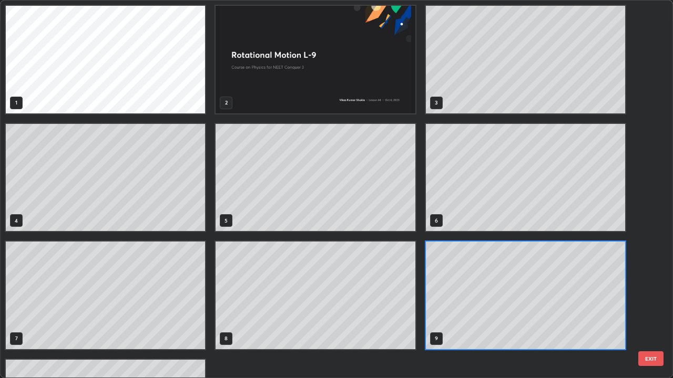
scroll to position [374, 667]
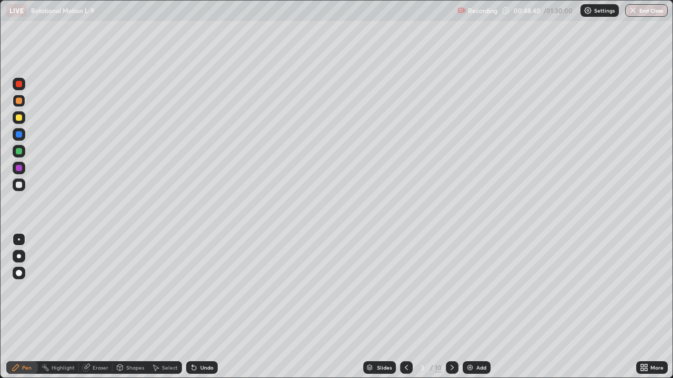
click at [450, 307] on icon at bounding box center [452, 368] width 8 height 8
click at [451, 307] on icon at bounding box center [452, 368] width 8 height 8
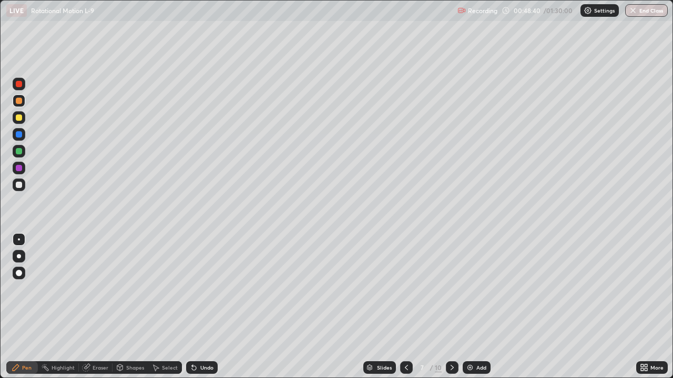
click at [450, 307] on icon at bounding box center [452, 368] width 8 height 8
click at [450, 307] on icon at bounding box center [451, 367] width 3 height 5
click at [405, 307] on icon at bounding box center [406, 368] width 8 height 8
click at [196, 307] on icon at bounding box center [194, 368] width 8 height 8
click at [19, 85] on div at bounding box center [19, 84] width 6 height 6
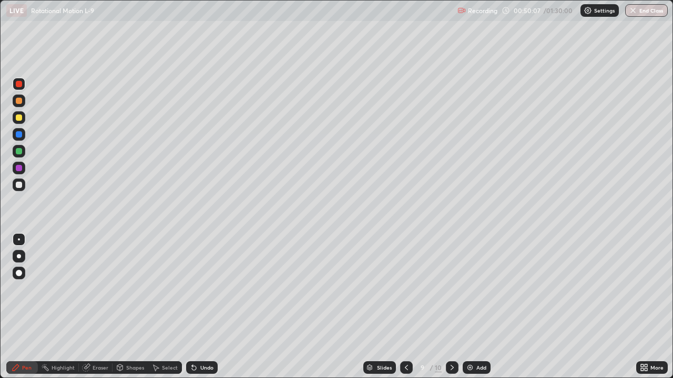
click at [210, 307] on div "Undo" at bounding box center [206, 367] width 13 height 5
click at [209, 307] on div "Undo" at bounding box center [206, 367] width 13 height 5
click at [209, 307] on div "Undo" at bounding box center [202, 368] width 32 height 13
click at [454, 307] on div at bounding box center [452, 367] width 13 height 21
click at [19, 187] on div at bounding box center [19, 185] width 6 height 6
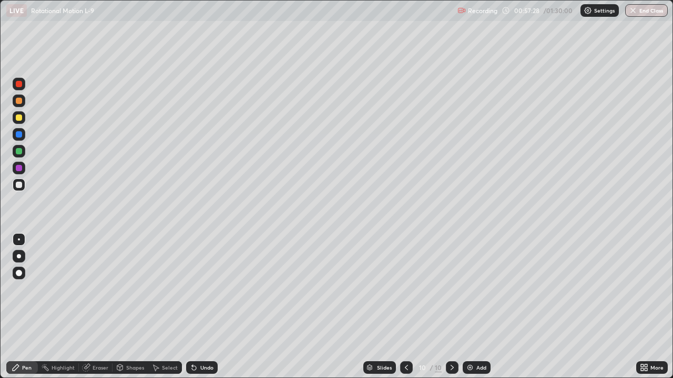
click at [19, 102] on div at bounding box center [19, 101] width 6 height 6
click at [205, 307] on div "Undo" at bounding box center [206, 367] width 13 height 5
click at [208, 307] on div "Undo" at bounding box center [206, 367] width 13 height 5
click at [98, 307] on div "Eraser" at bounding box center [101, 367] width 16 height 5
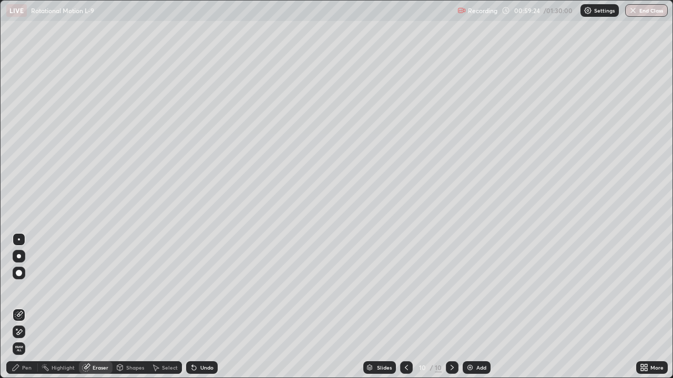
click at [22, 307] on div "Pen" at bounding box center [22, 368] width 32 height 13
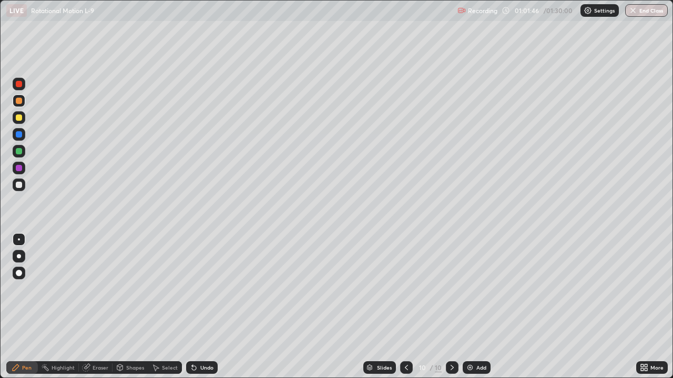
click at [473, 307] on img at bounding box center [470, 368] width 8 height 8
click at [19, 85] on div at bounding box center [19, 84] width 6 height 6
click at [19, 117] on div at bounding box center [19, 118] width 6 height 6
click at [136, 307] on div "Shapes" at bounding box center [130, 368] width 36 height 13
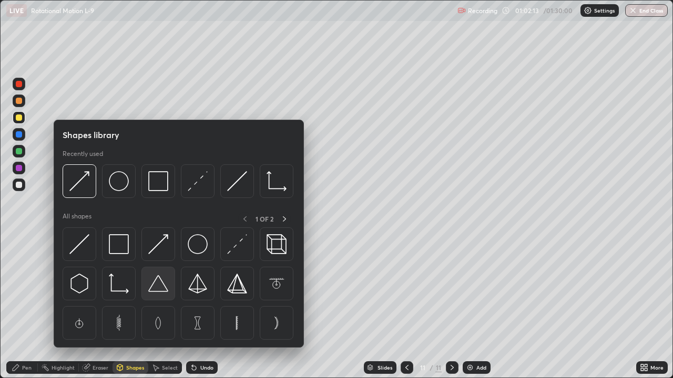
click at [158, 286] on img at bounding box center [158, 284] width 20 height 20
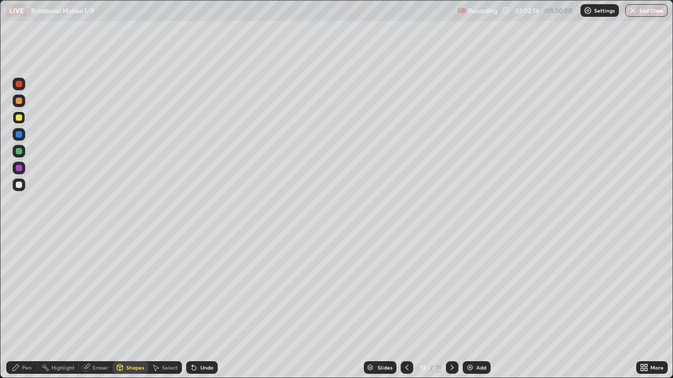
click at [19, 168] on div at bounding box center [19, 168] width 6 height 6
click at [132, 307] on div "Shapes" at bounding box center [135, 367] width 18 height 5
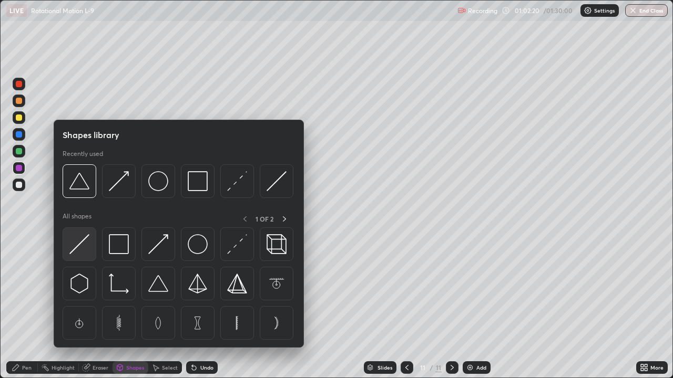
click at [81, 241] on img at bounding box center [79, 244] width 20 height 20
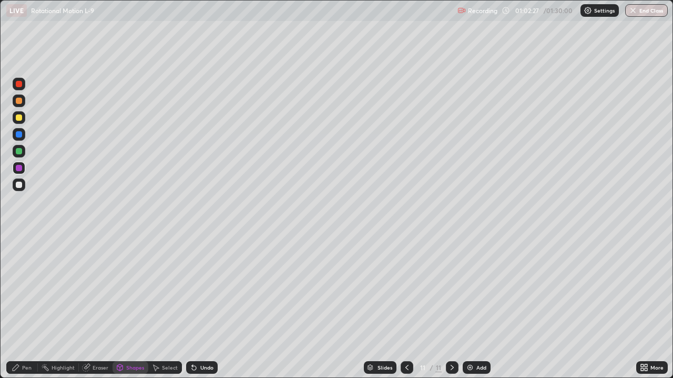
click at [95, 307] on div "Eraser" at bounding box center [101, 367] width 16 height 5
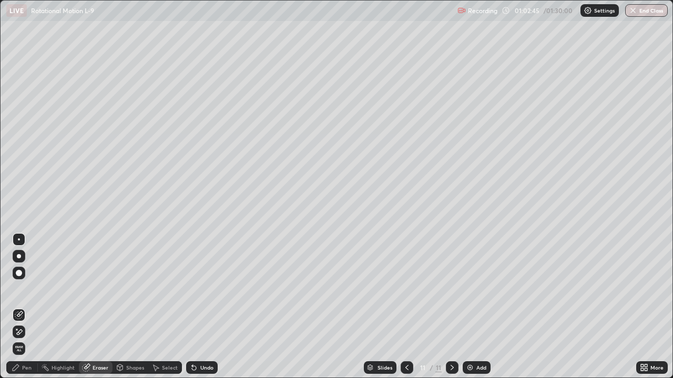
click at [136, 307] on div "Shapes" at bounding box center [135, 367] width 18 height 5
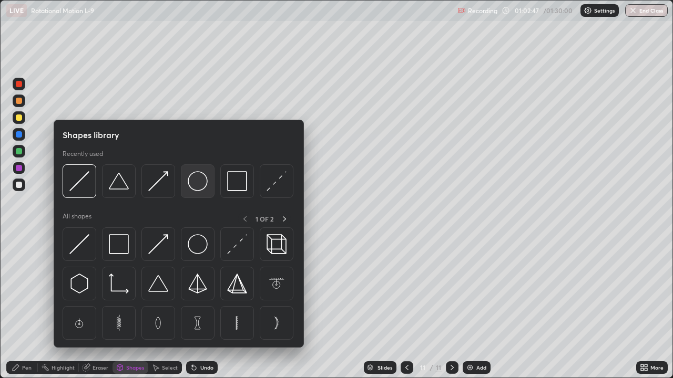
click at [196, 189] on img at bounding box center [198, 181] width 20 height 20
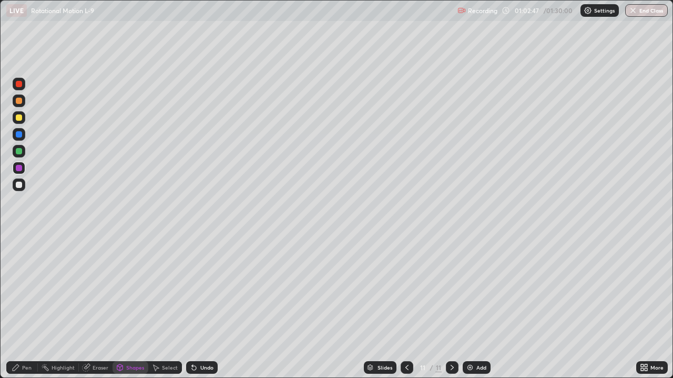
click at [18, 184] on div at bounding box center [19, 185] width 6 height 6
click at [23, 307] on div "Pen" at bounding box center [22, 368] width 32 height 13
click at [20, 151] on div at bounding box center [19, 151] width 6 height 6
click at [168, 307] on div "Select" at bounding box center [170, 367] width 16 height 5
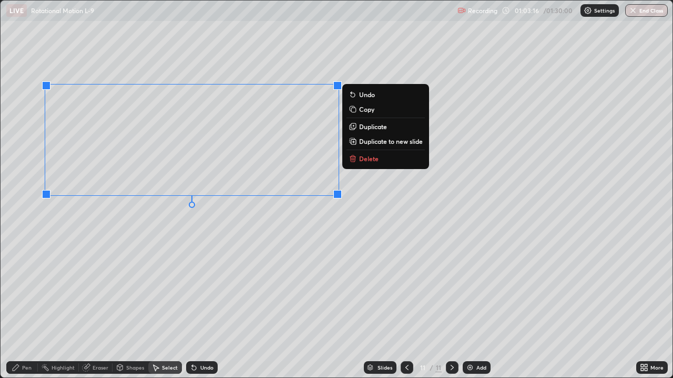
click at [377, 129] on p "Duplicate" at bounding box center [373, 126] width 28 height 8
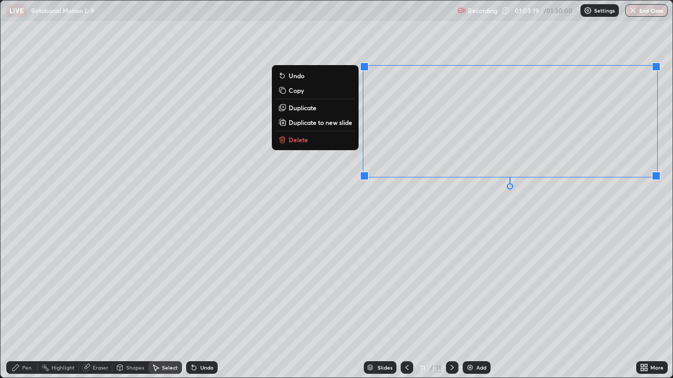
click at [437, 251] on div "0 ° Undo Copy Duplicate Duplicate to new slide Delete" at bounding box center [337, 189] width 672 height 377
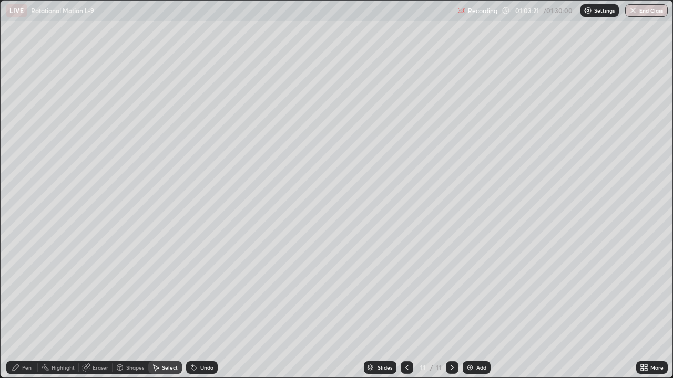
click at [23, 307] on div "Pen" at bounding box center [26, 367] width 9 height 5
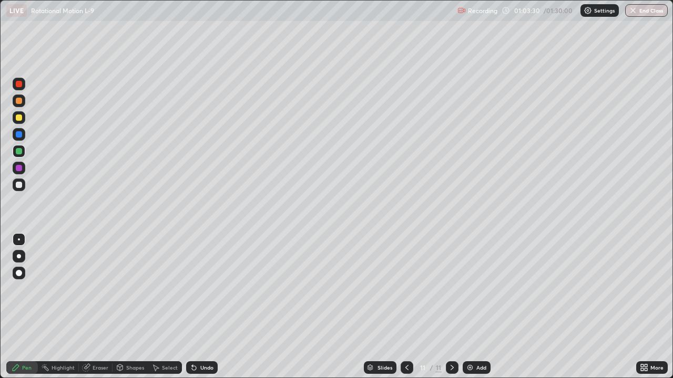
click at [207, 307] on div "Undo" at bounding box center [206, 367] width 13 height 5
click at [210, 307] on div "Undo" at bounding box center [202, 368] width 32 height 13
click at [208, 307] on div "Undo" at bounding box center [202, 368] width 32 height 13
click at [207, 307] on div "Undo" at bounding box center [202, 368] width 32 height 13
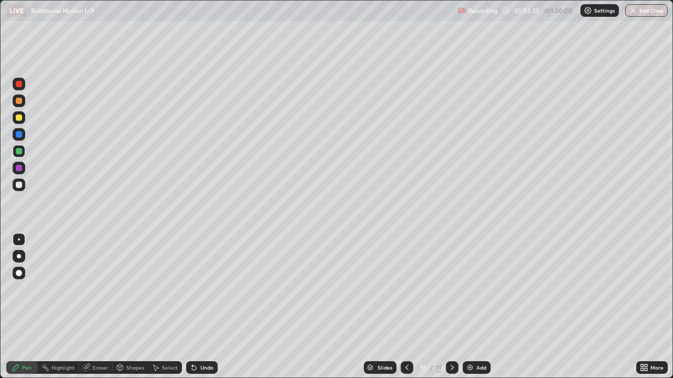
click at [135, 307] on div "Shapes" at bounding box center [135, 367] width 18 height 5
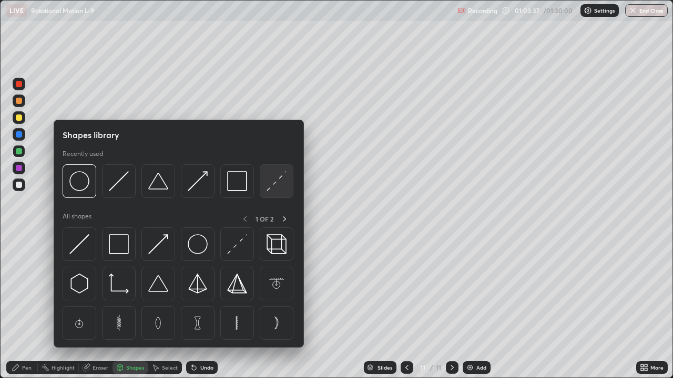
click at [267, 191] on img at bounding box center [276, 181] width 20 height 20
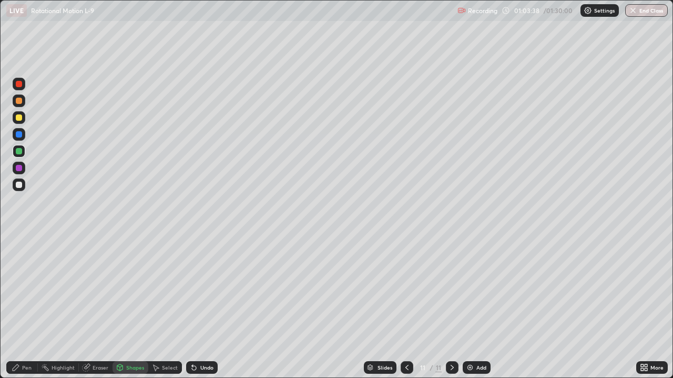
click at [19, 135] on div at bounding box center [19, 134] width 6 height 6
click at [132, 307] on div "Shapes" at bounding box center [135, 367] width 18 height 5
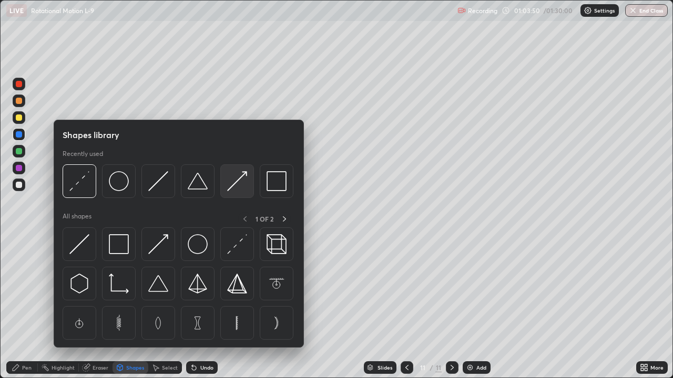
click at [234, 187] on img at bounding box center [237, 181] width 20 height 20
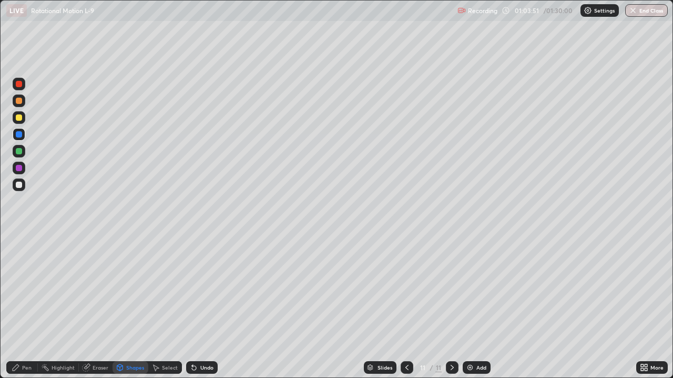
click at [19, 117] on div at bounding box center [19, 118] width 6 height 6
click at [27, 307] on div "Pen" at bounding box center [26, 367] width 9 height 5
click at [18, 186] on div at bounding box center [19, 185] width 6 height 6
click at [136, 307] on div "Shapes" at bounding box center [135, 367] width 18 height 5
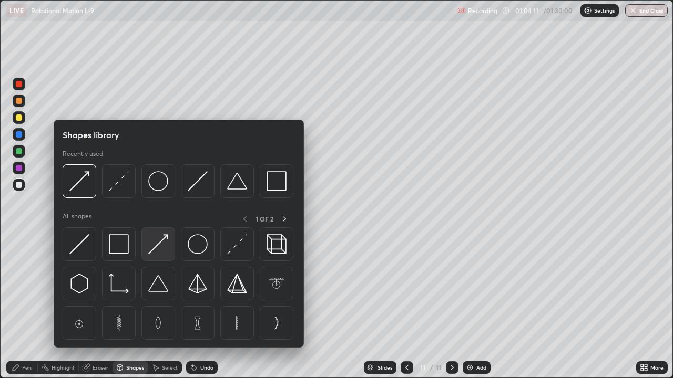
click at [158, 244] on img at bounding box center [158, 244] width 20 height 20
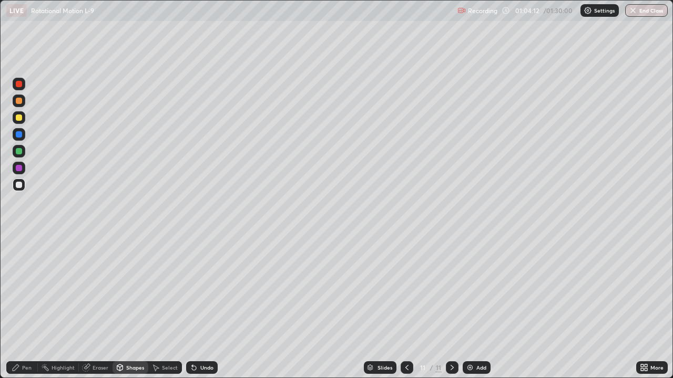
click at [20, 184] on div at bounding box center [19, 185] width 6 height 6
click at [20, 104] on div at bounding box center [19, 101] width 6 height 6
click at [25, 307] on div "Pen" at bounding box center [22, 368] width 32 height 13
click at [167, 307] on div "Select" at bounding box center [170, 367] width 16 height 5
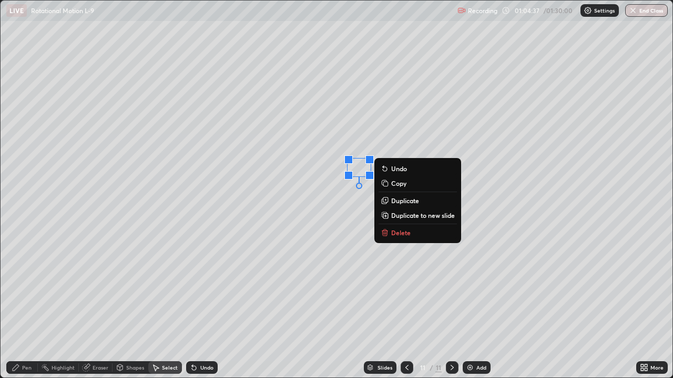
click at [353, 250] on div "0 ° Undo Copy Duplicate Duplicate to new slide Delete" at bounding box center [337, 189] width 672 height 377
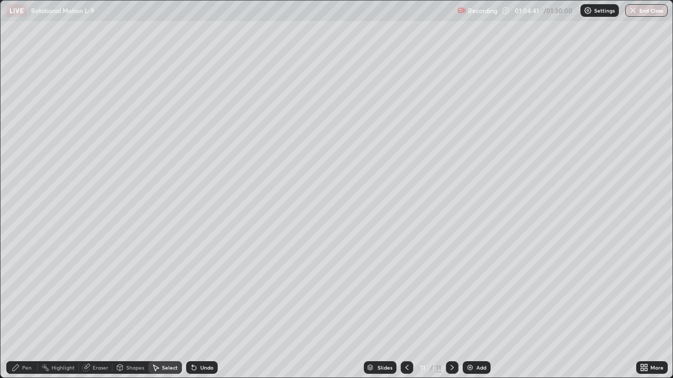
click at [131, 307] on div "Shapes" at bounding box center [135, 367] width 18 height 5
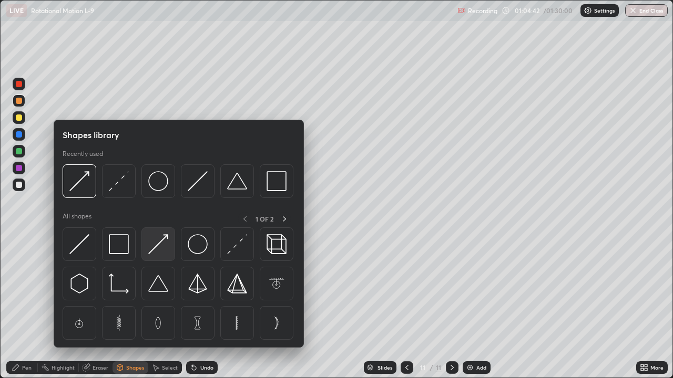
click at [160, 243] on img at bounding box center [158, 244] width 20 height 20
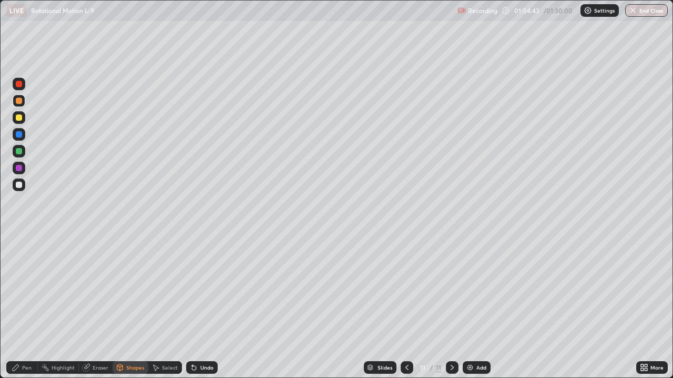
click at [19, 86] on div at bounding box center [19, 84] width 6 height 6
click at [26, 307] on div "Pen" at bounding box center [26, 367] width 9 height 5
click at [20, 134] on div at bounding box center [19, 134] width 6 height 6
click at [20, 187] on div at bounding box center [19, 185] width 6 height 6
click at [21, 101] on div at bounding box center [19, 101] width 6 height 6
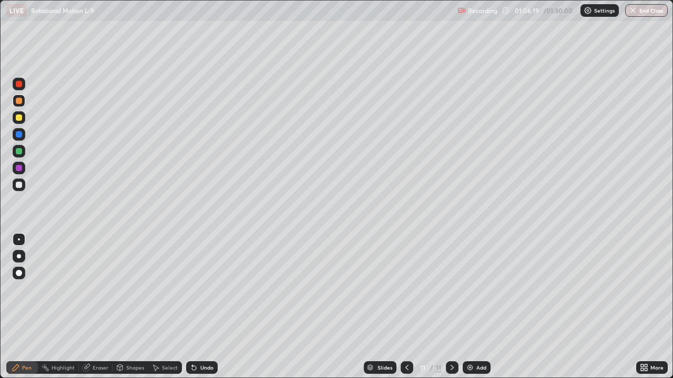
click at [20, 187] on div at bounding box center [19, 185] width 6 height 6
click at [483, 307] on div "Add" at bounding box center [481, 367] width 10 height 5
click at [404, 307] on icon at bounding box center [407, 368] width 8 height 8
click at [446, 307] on div at bounding box center [452, 367] width 13 height 21
click at [103, 307] on div "Eraser" at bounding box center [101, 367] width 16 height 5
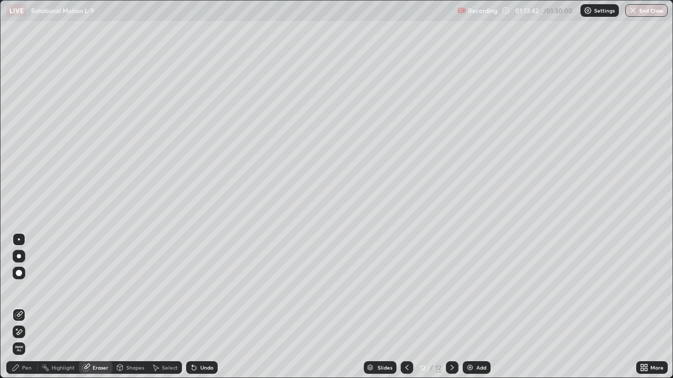
click at [26, 307] on div "Pen" at bounding box center [26, 367] width 9 height 5
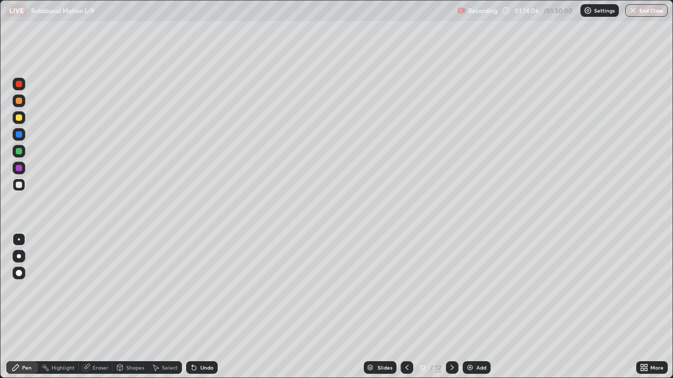
click at [202, 307] on div "Undo" at bounding box center [202, 368] width 32 height 13
click at [200, 307] on div "Undo" at bounding box center [202, 368] width 32 height 13
click at [25, 120] on div at bounding box center [19, 117] width 13 height 13
click at [476, 307] on div "Add" at bounding box center [477, 368] width 28 height 13
click at [21, 149] on div at bounding box center [19, 151] width 6 height 6
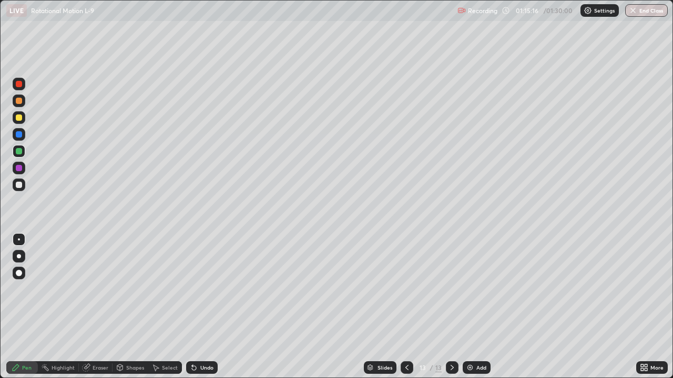
click at [20, 168] on div at bounding box center [19, 168] width 6 height 6
click at [405, 307] on icon at bounding box center [407, 368] width 8 height 8
click at [448, 307] on icon at bounding box center [452, 368] width 8 height 8
click at [649, 12] on button "End Class" at bounding box center [646, 10] width 43 height 13
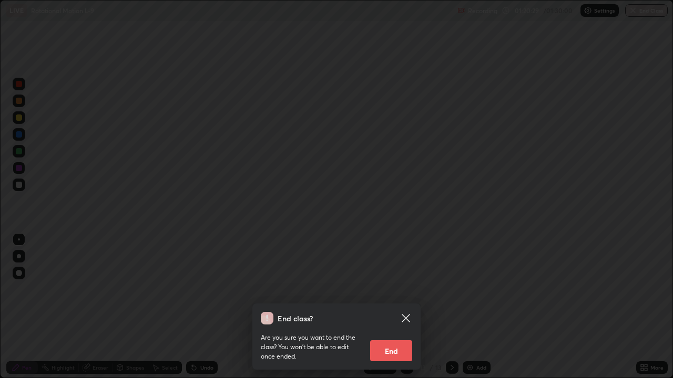
click at [399, 307] on button "End" at bounding box center [391, 351] width 42 height 21
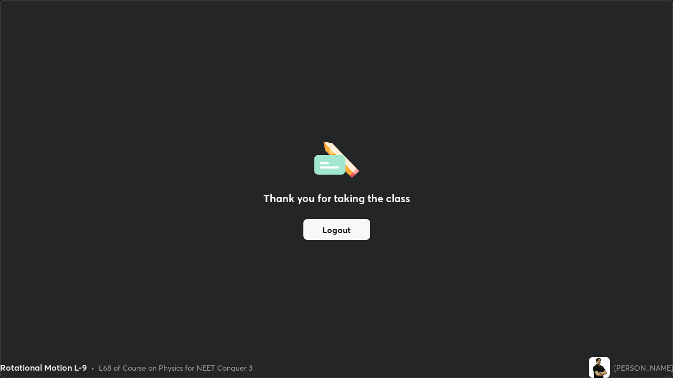
click at [353, 238] on button "Logout" at bounding box center [336, 229] width 67 height 21
